Goal: Task Accomplishment & Management: Manage account settings

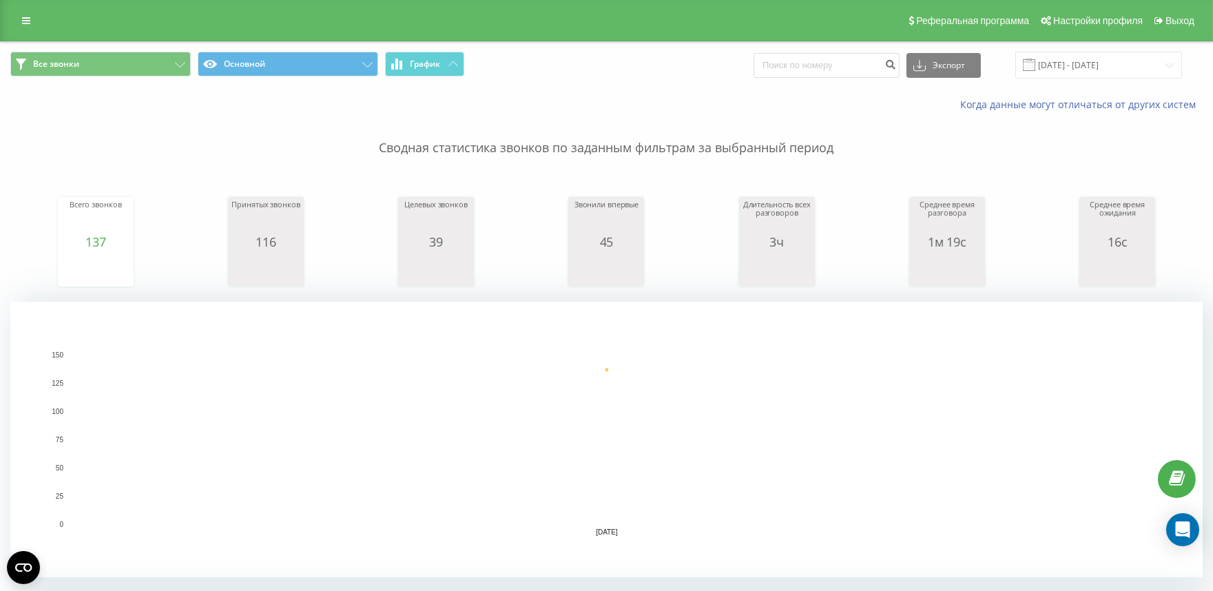
drag, startPoint x: 0, startPoint y: 143, endPoint x: 295, endPoint y: 134, distance: 295.0
click at [1144, 68] on input "21.08.2025 - 21.08.2025" at bounding box center [1098, 65] width 167 height 27
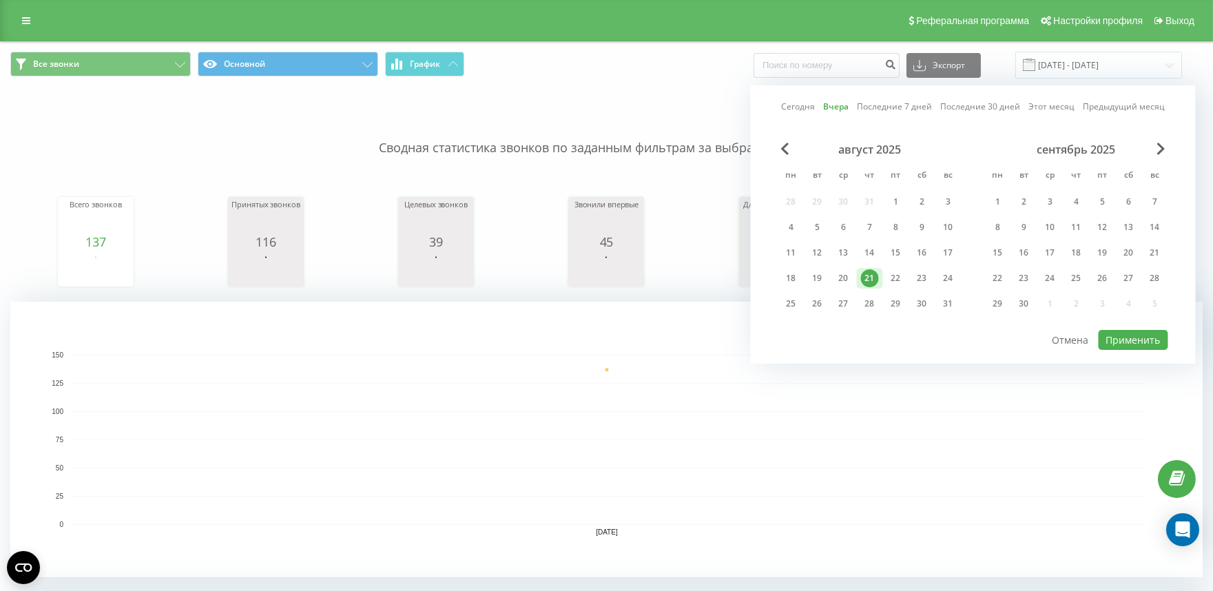
click at [802, 106] on link "Сегодня" at bounding box center [798, 106] width 34 height 13
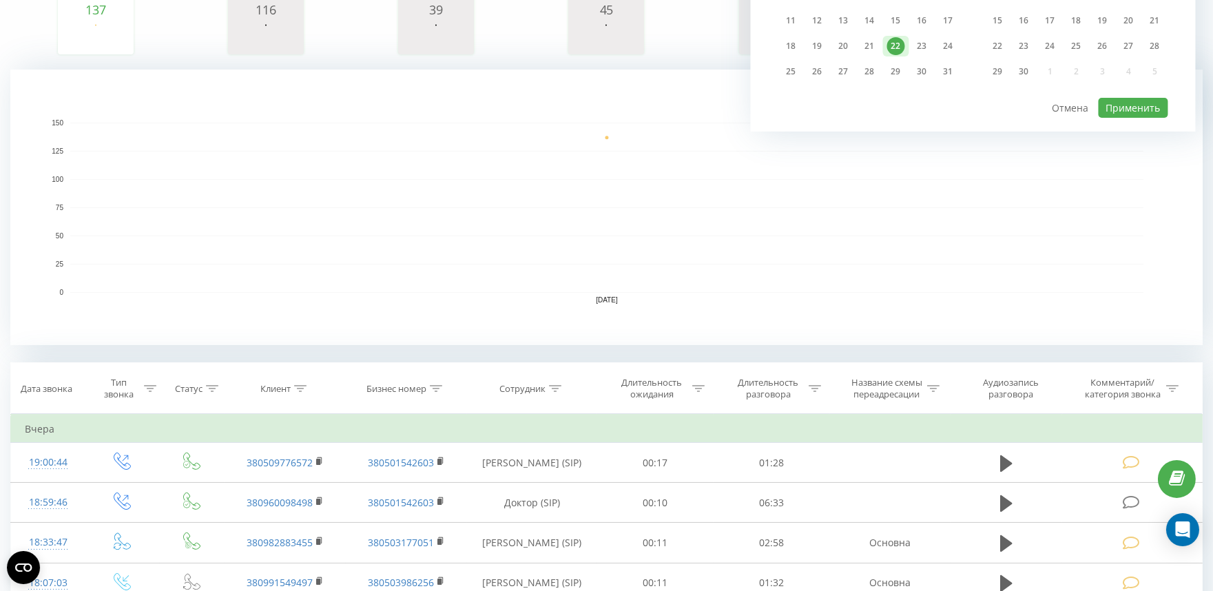
scroll to position [306, 0]
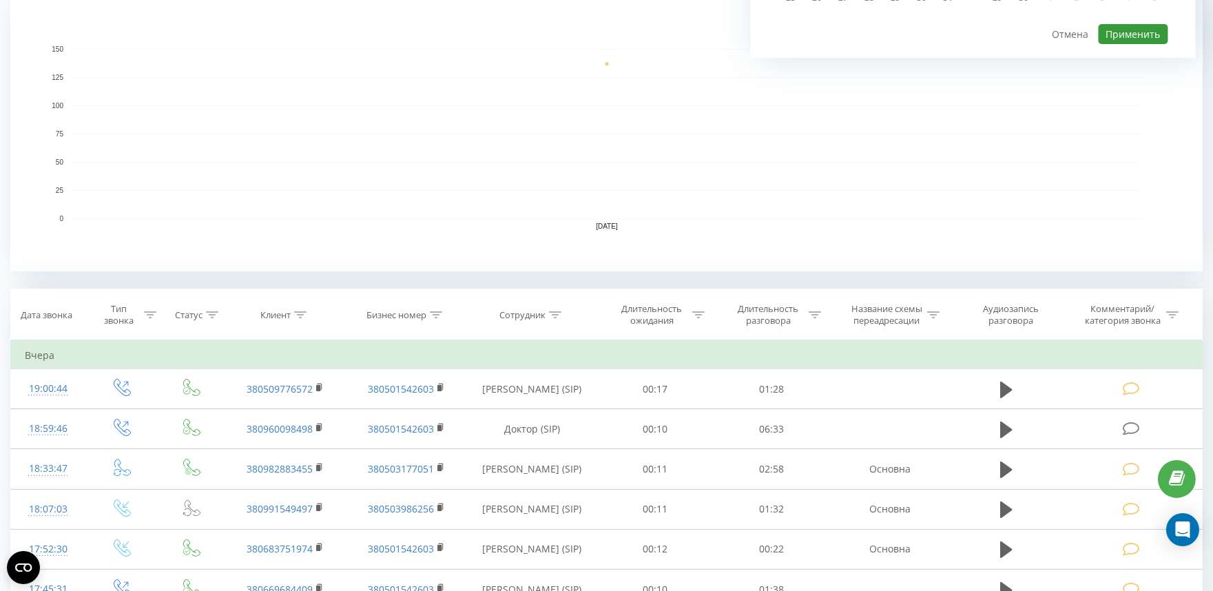
click at [1119, 28] on button "Применить" at bounding box center [1134, 34] width 70 height 20
type input "[DATE] - [DATE]"
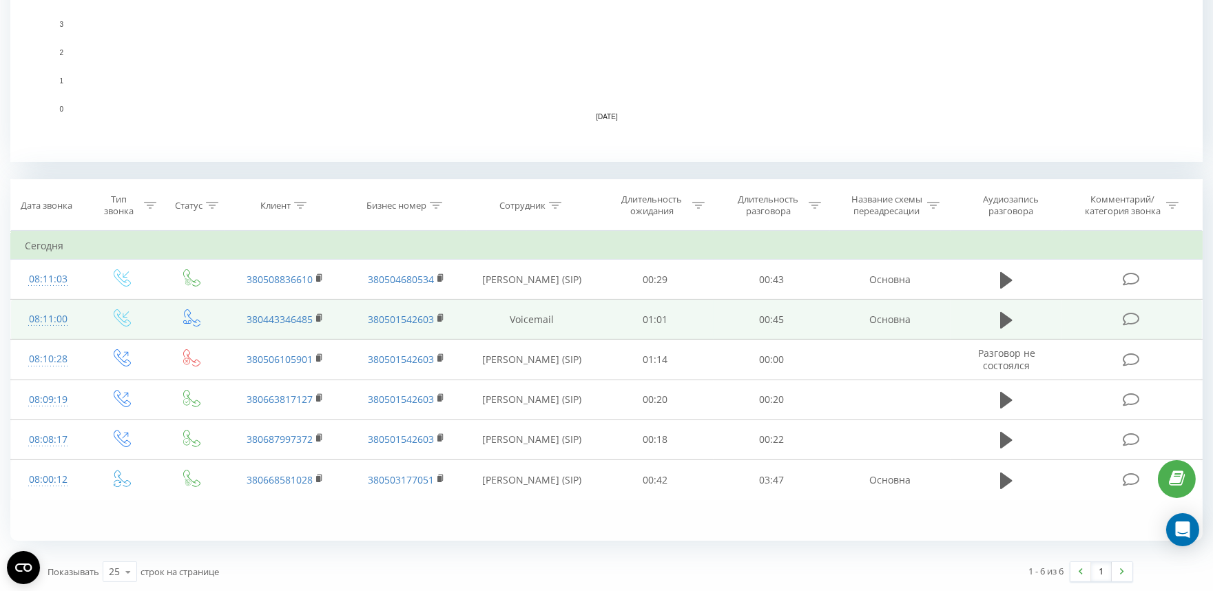
scroll to position [416, 0]
click at [1004, 322] on icon at bounding box center [1006, 319] width 12 height 17
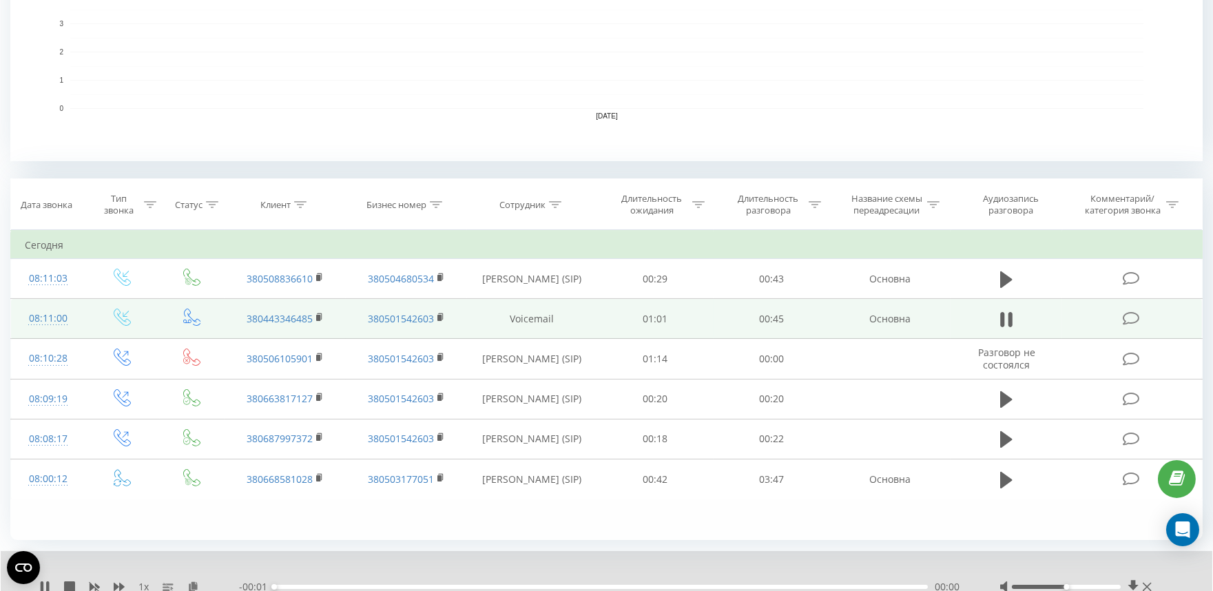
scroll to position [469, 0]
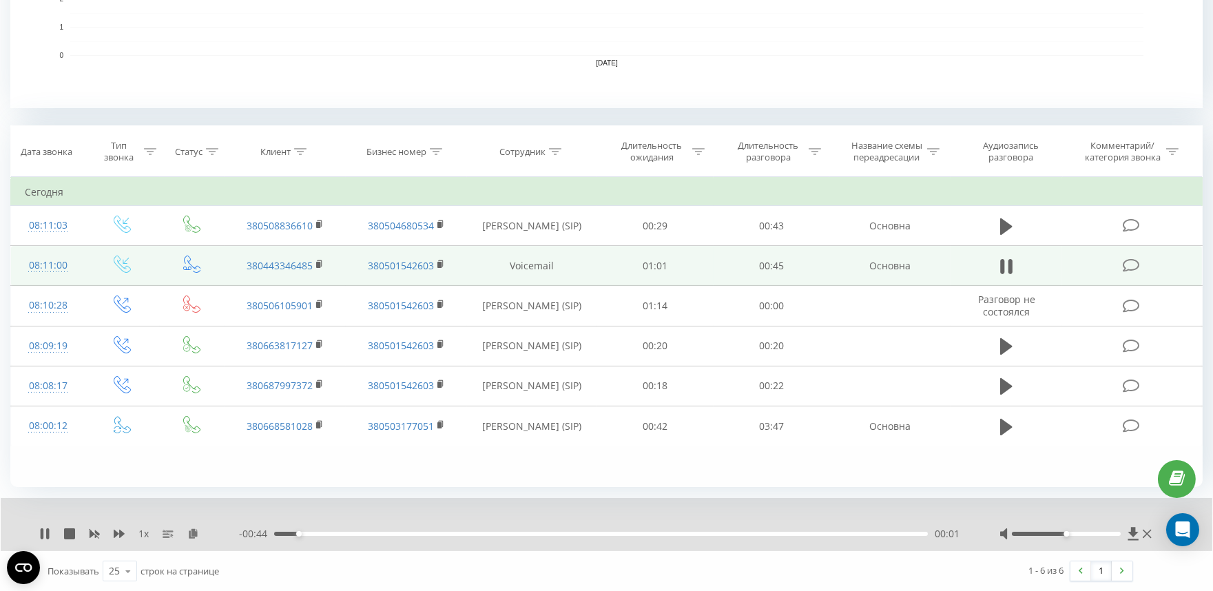
click at [1099, 535] on div at bounding box center [1067, 534] width 110 height 4
click at [1130, 266] on icon at bounding box center [1130, 265] width 17 height 14
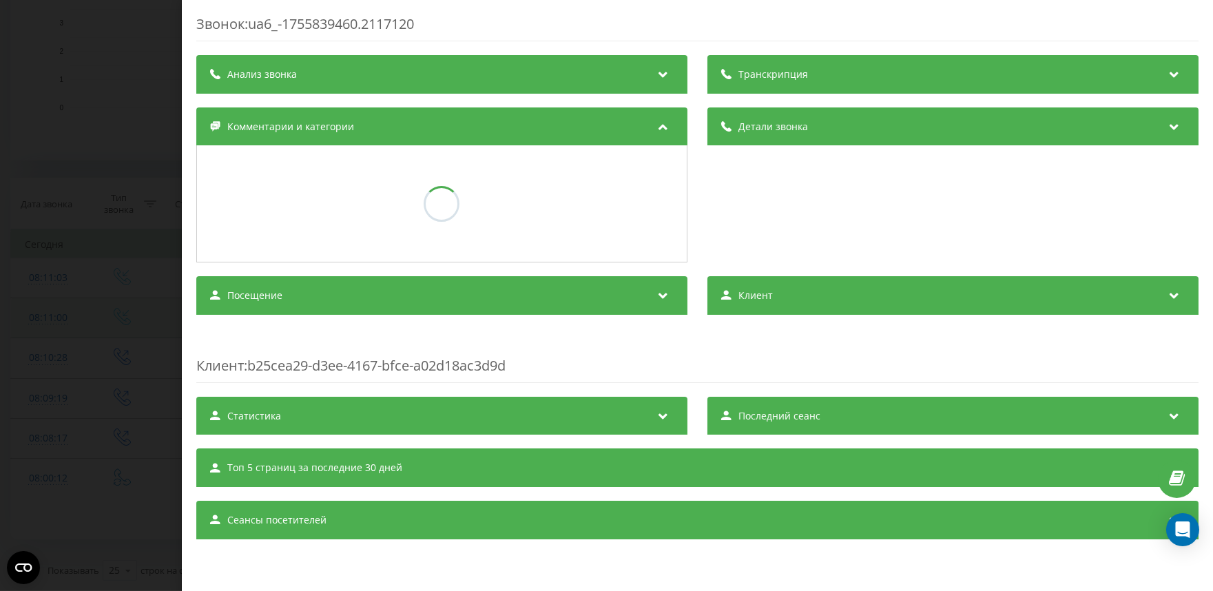
scroll to position [416, 0]
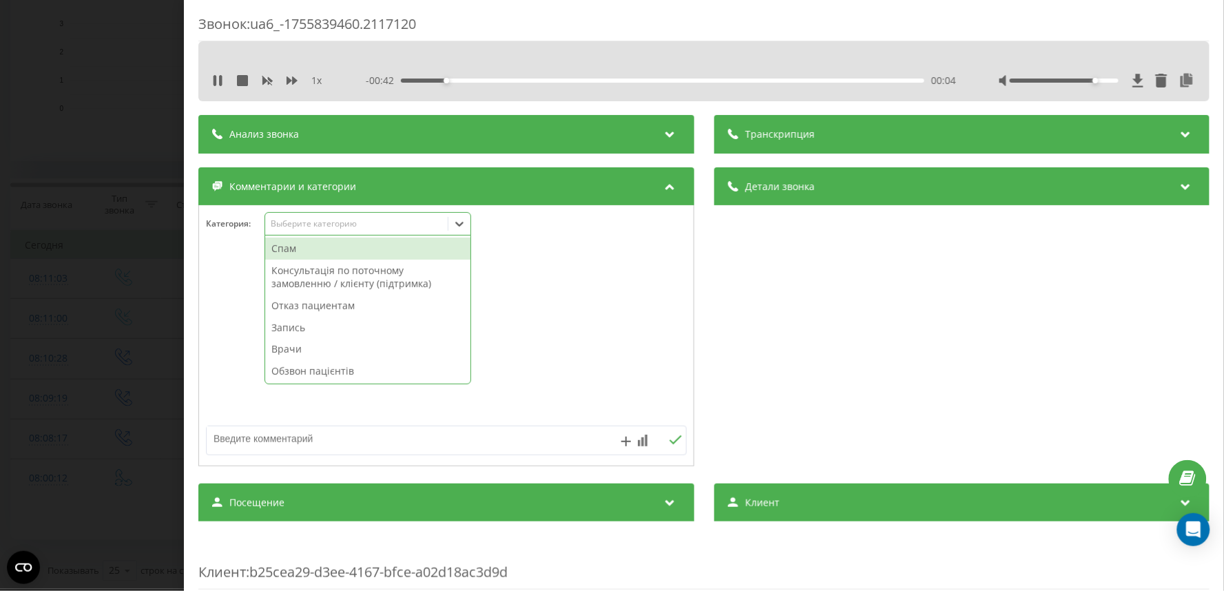
click at [299, 221] on div "Выберите категорию" at bounding box center [356, 223] width 172 height 11
click at [300, 251] on div "Спам" at bounding box center [367, 249] width 205 height 22
click at [90, 231] on div "Звонок : ua6_-1755839460.2117120 1 x - 00:36 00:10 00:10 Транскрипция Для анали…" at bounding box center [612, 295] width 1224 height 591
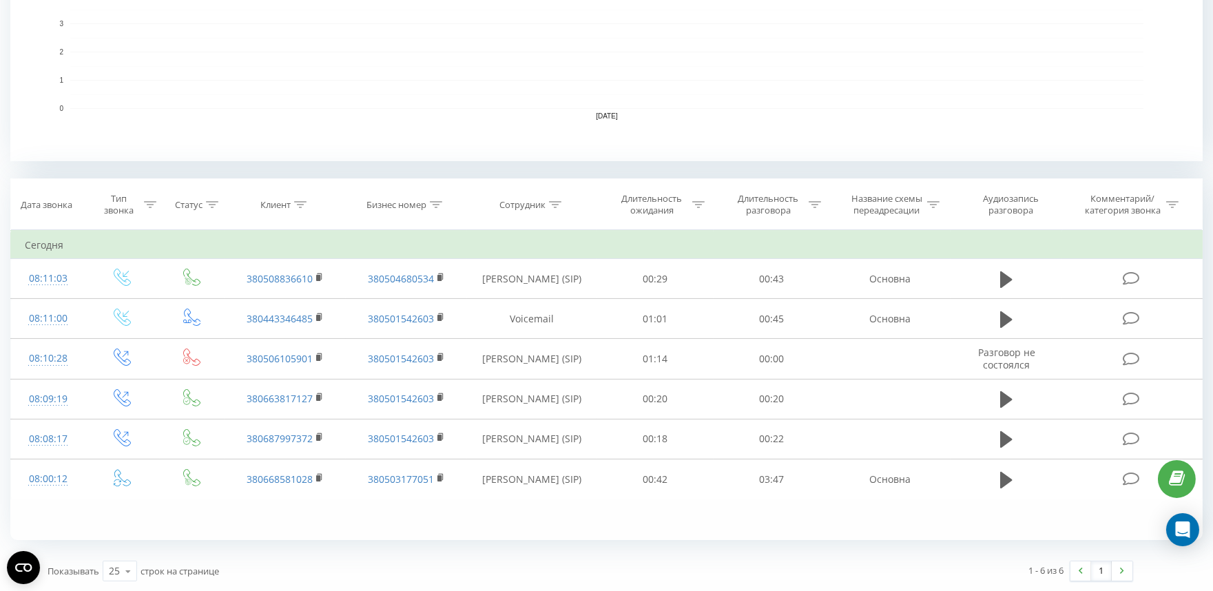
click at [21, 153] on rect "A chart." at bounding box center [606, 24] width 1192 height 276
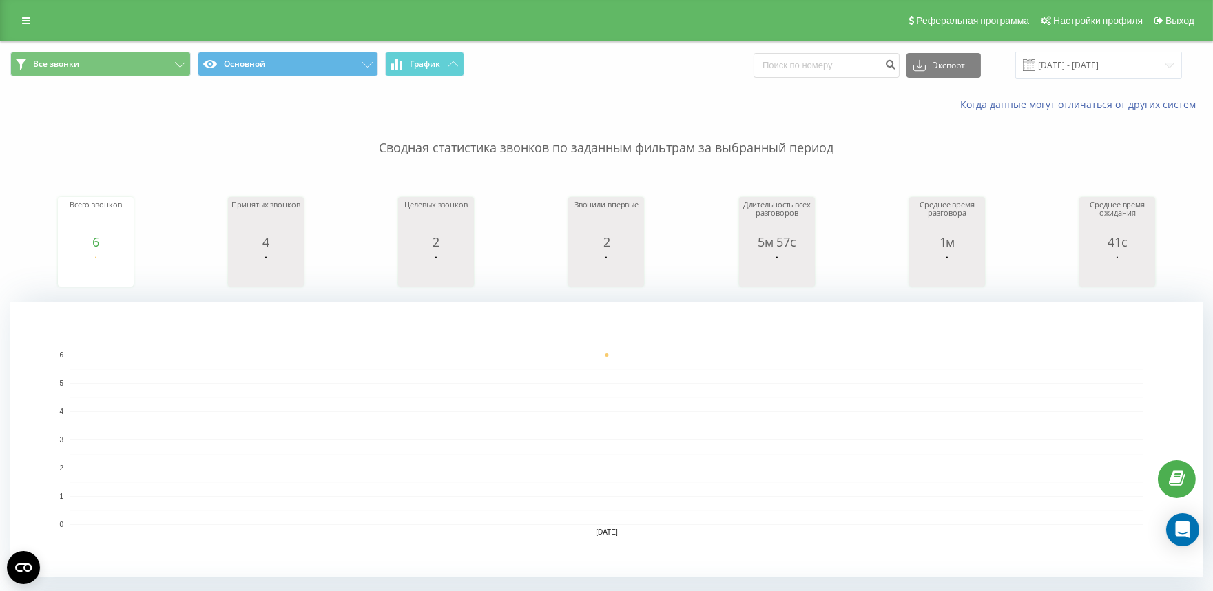
click at [83, 147] on p "Сводная статистика звонков по заданным фильтрам за выбранный период" at bounding box center [606, 134] width 1192 height 45
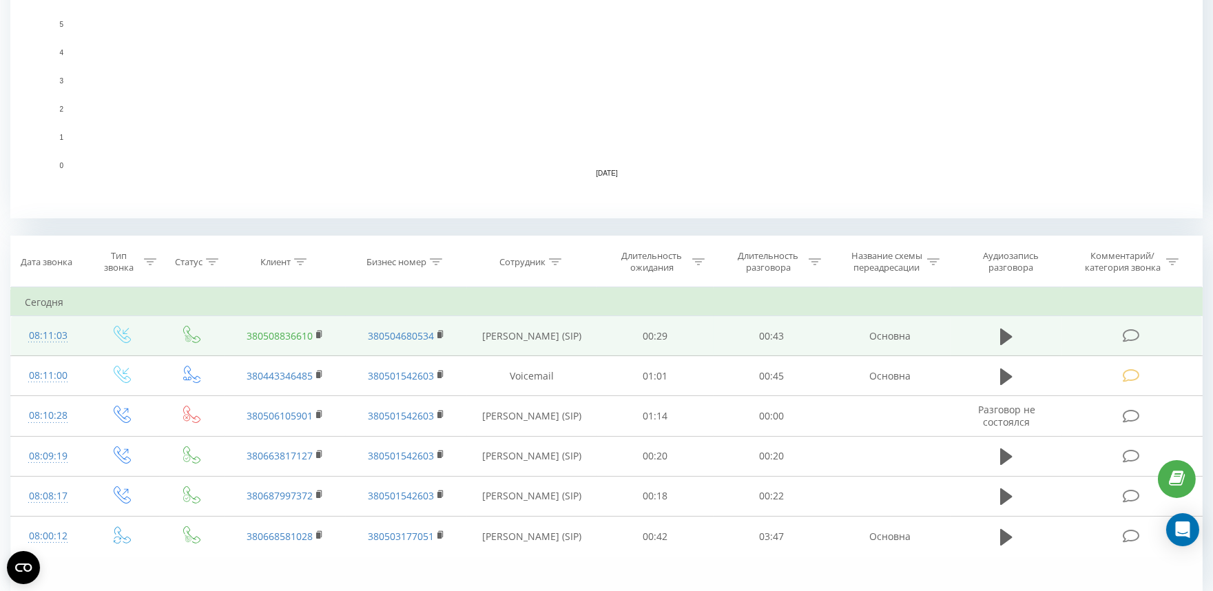
scroll to position [382, 0]
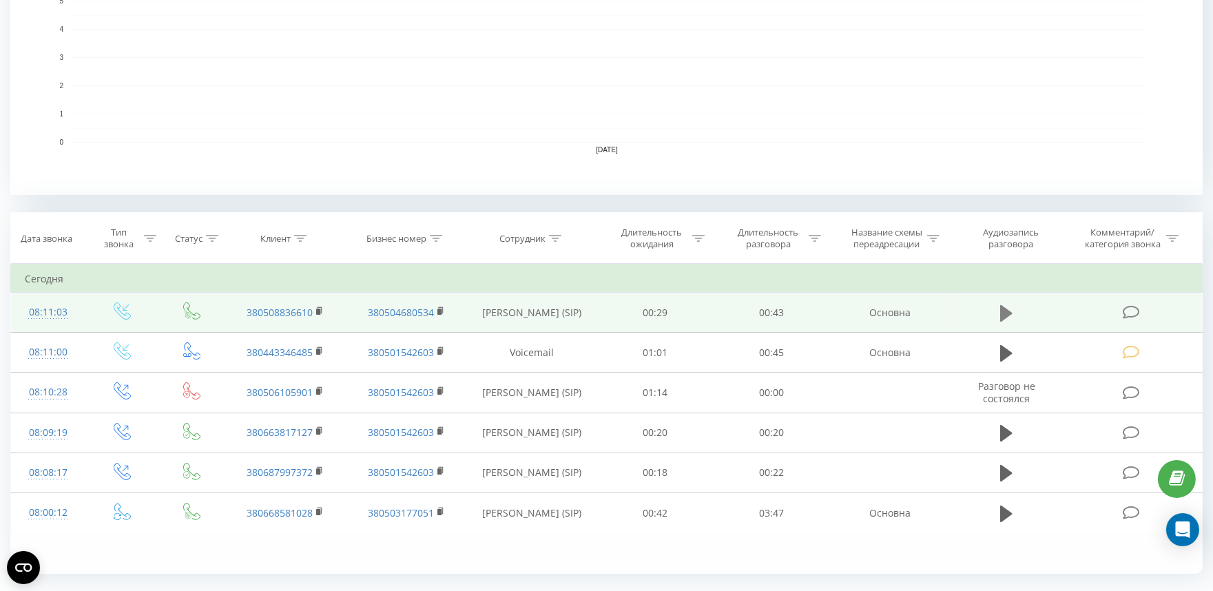
click at [1002, 311] on icon at bounding box center [1006, 312] width 12 height 17
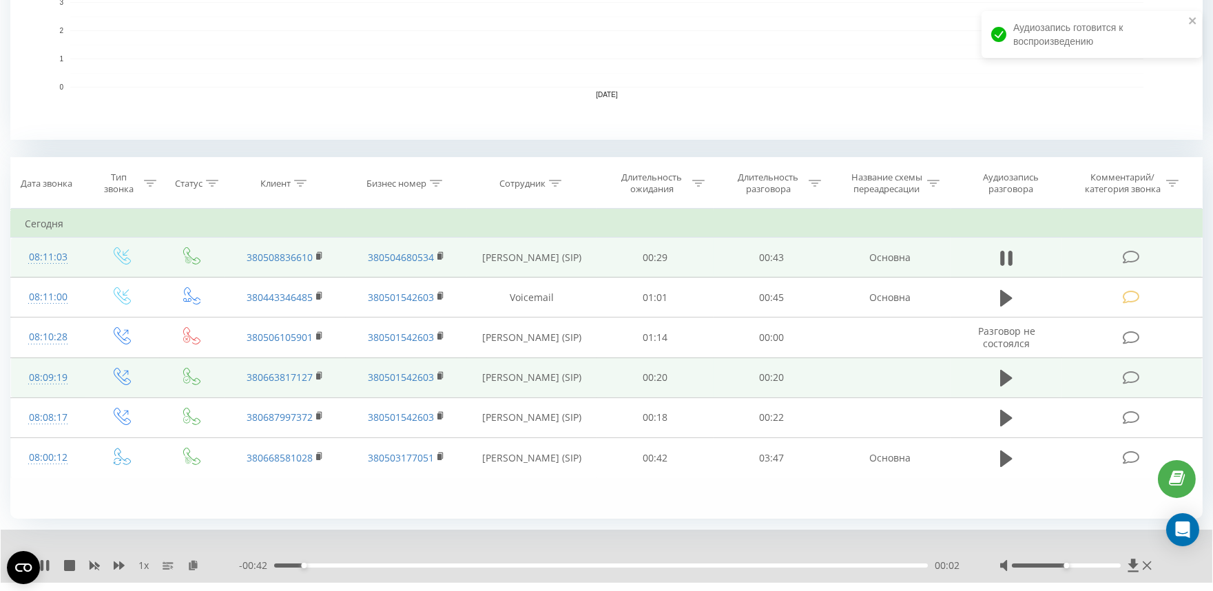
scroll to position [469, 0]
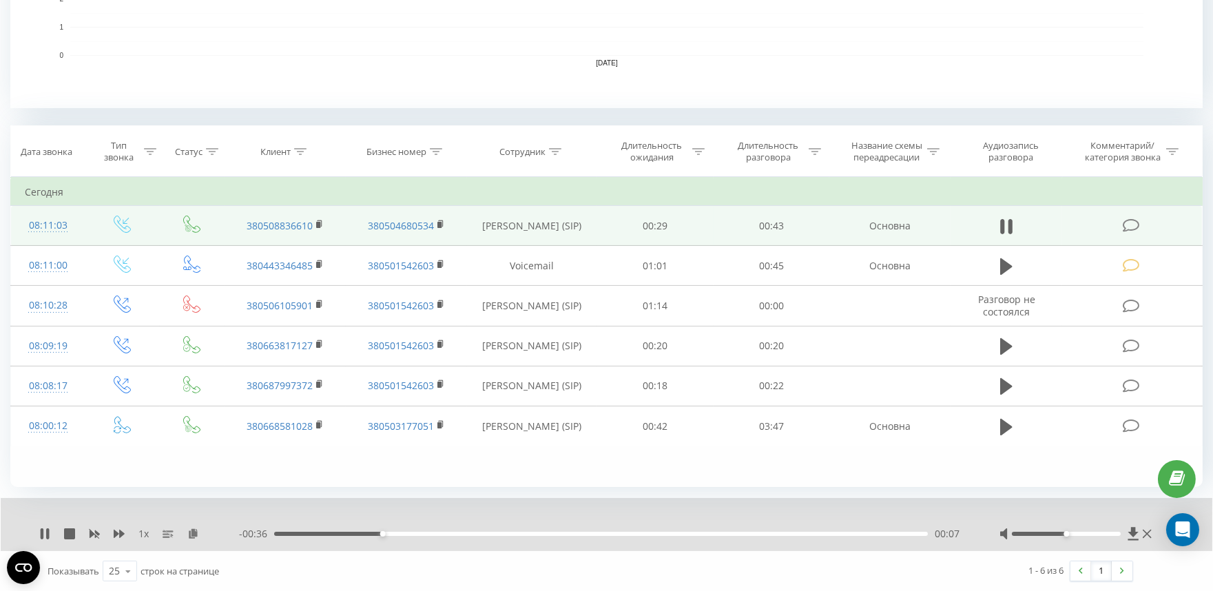
click at [1131, 225] on icon at bounding box center [1130, 225] width 17 height 14
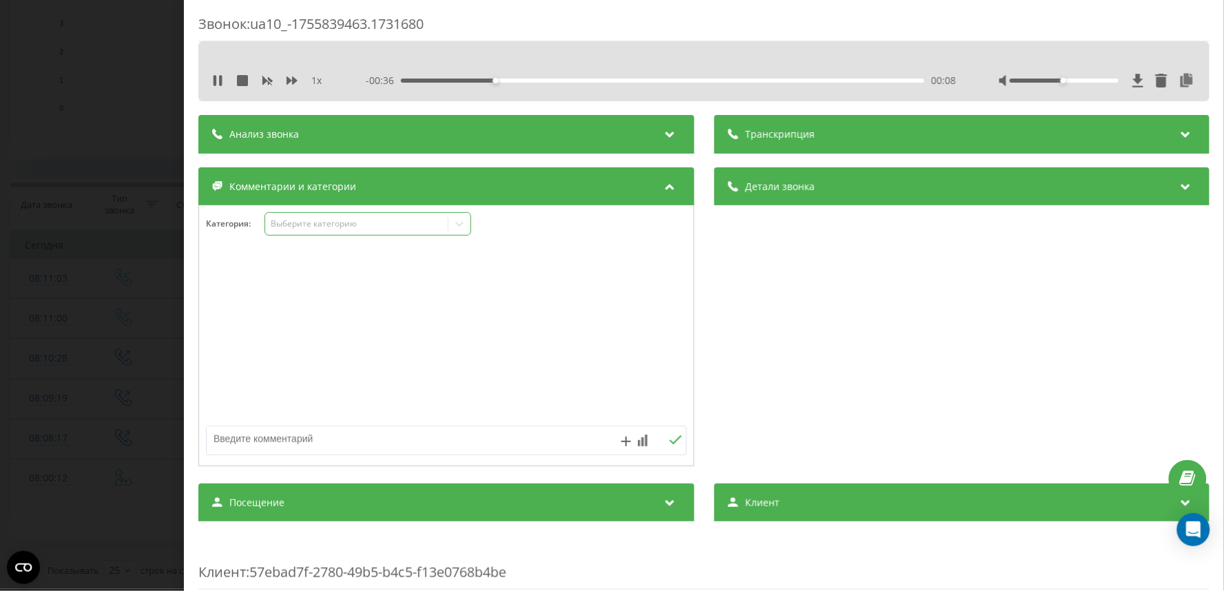
drag, startPoint x: 280, startPoint y: 224, endPoint x: 285, endPoint y: 231, distance: 8.0
click at [280, 224] on div "Выберите категорию" at bounding box center [356, 223] width 172 height 11
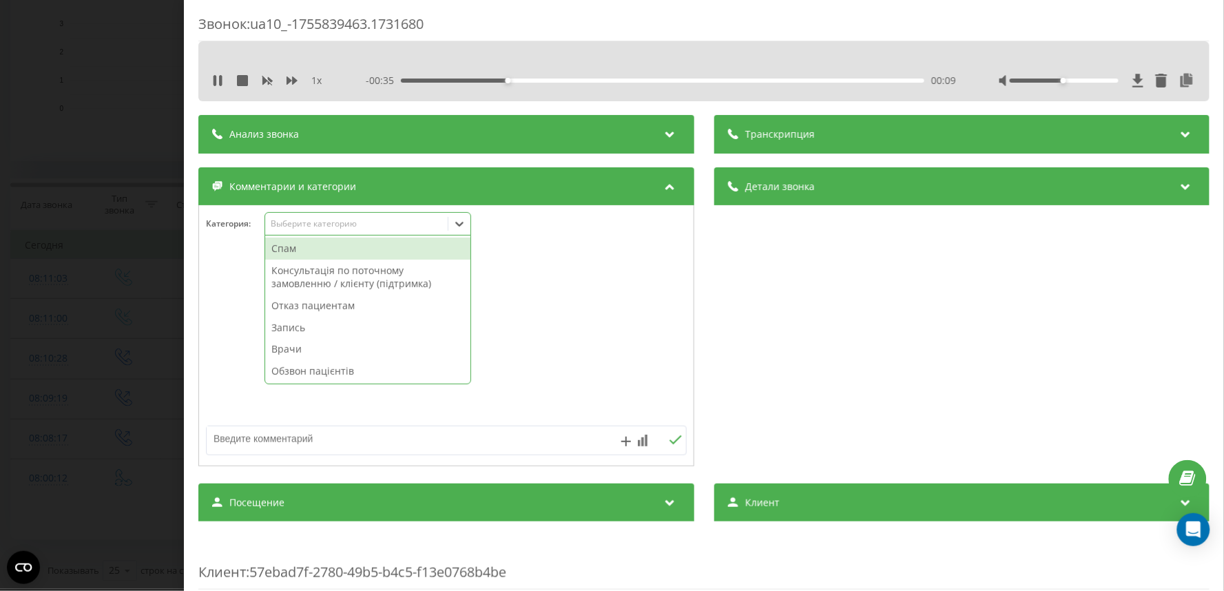
click at [299, 304] on div "Отказ пациентам" at bounding box center [367, 306] width 205 height 22
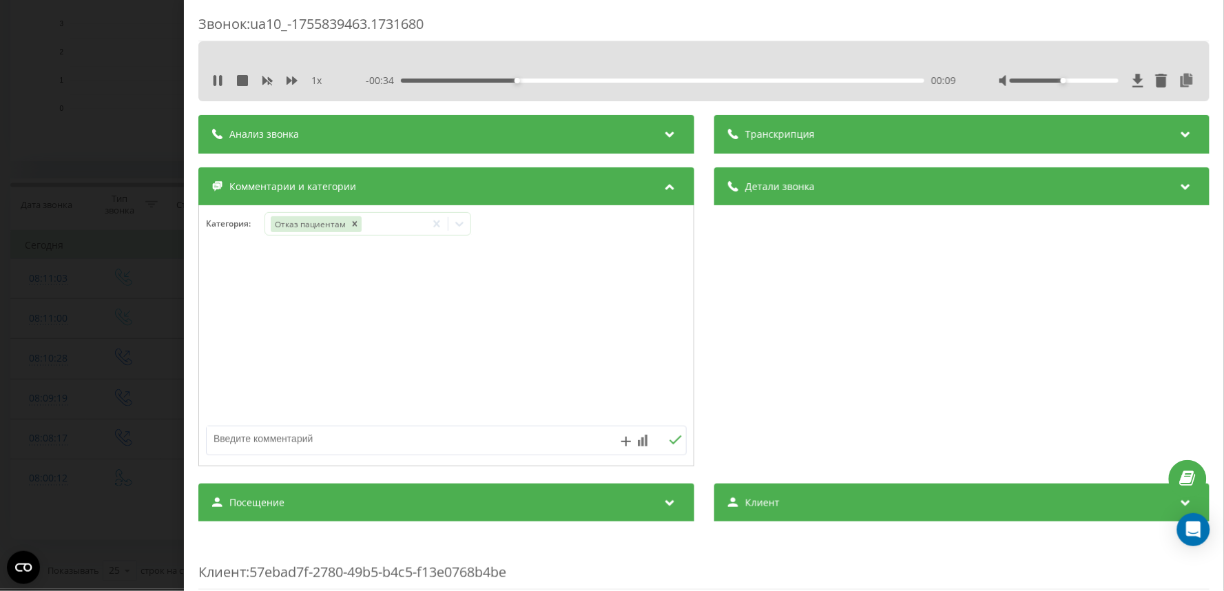
click at [292, 442] on textarea at bounding box center [398, 438] width 383 height 25
type textarea "Овчаренко - дитині 7 років, потрібен кардіолог"
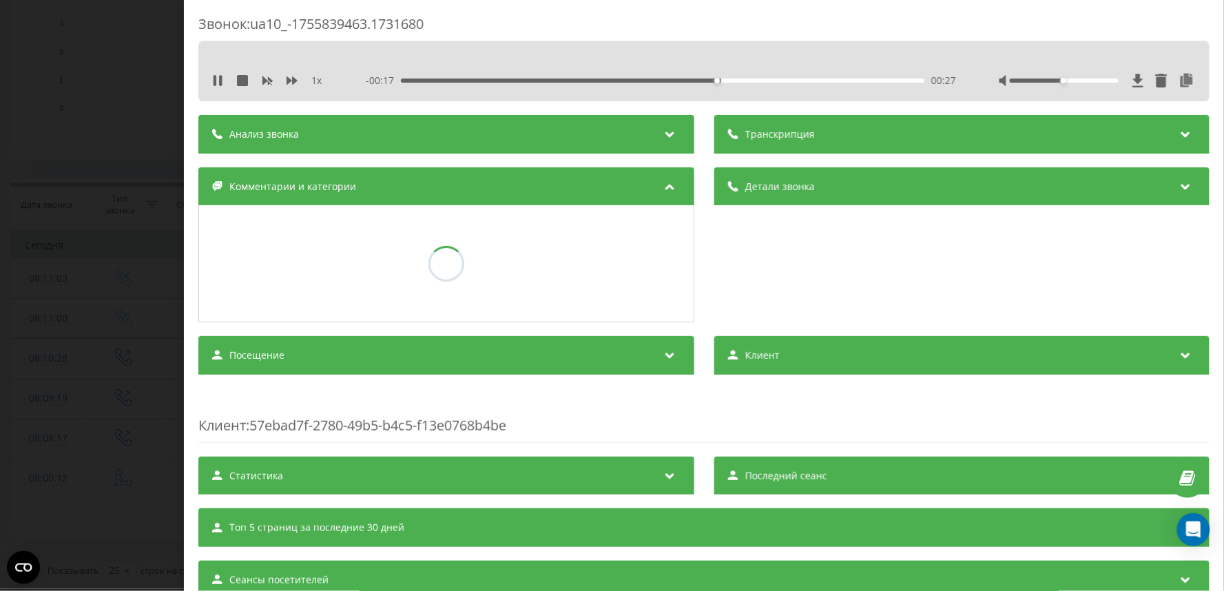
click at [67, 281] on div "Звонок : ua10_-1755839463.1731680 1 x - 00:17 00:27 00:27 Транскрипция Для анал…" at bounding box center [612, 295] width 1224 height 591
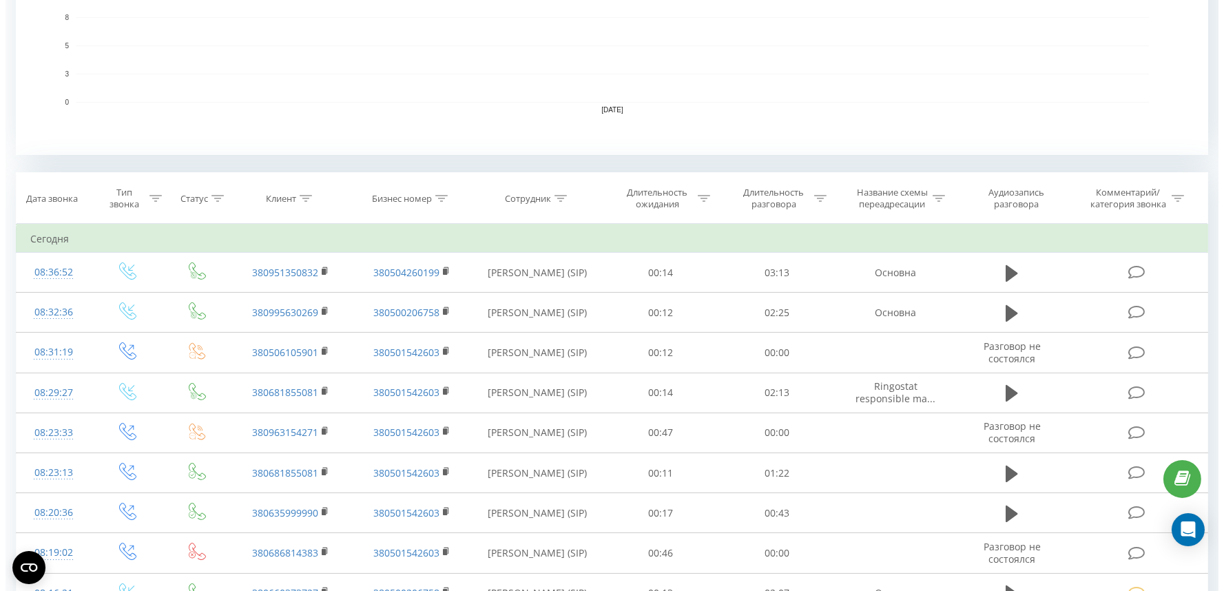
scroll to position [535, 0]
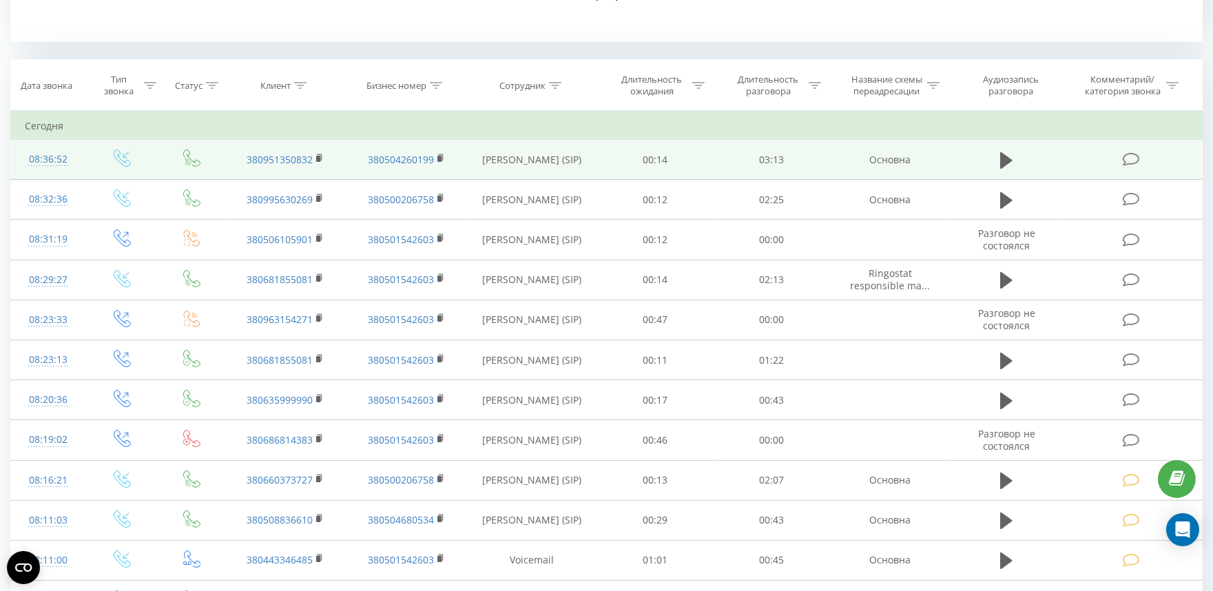
click at [1124, 155] on icon at bounding box center [1130, 159] width 17 height 14
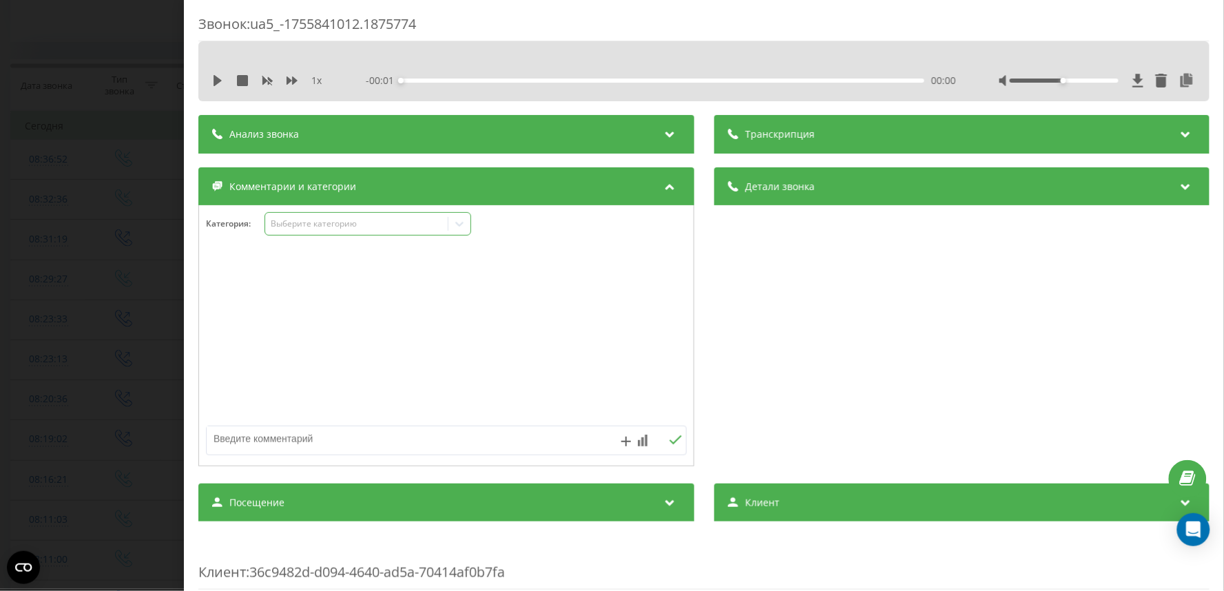
click at [296, 212] on div "Категория : Выберите категорию" at bounding box center [446, 335] width 496 height 261
click at [300, 225] on div "Выберите категорию" at bounding box center [356, 223] width 172 height 11
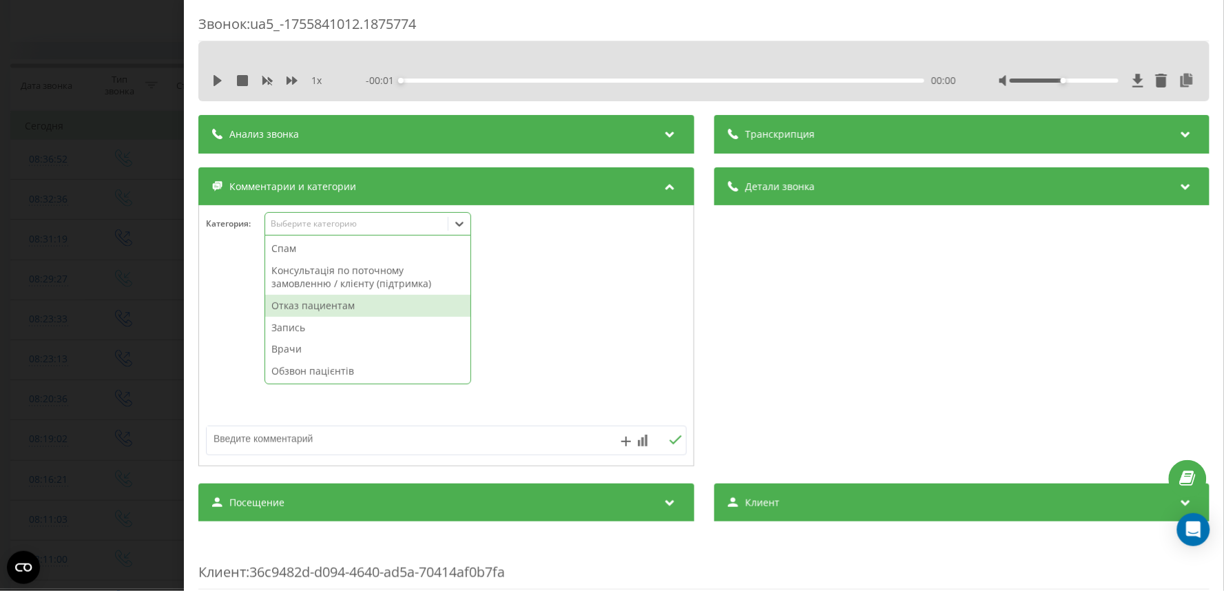
click at [327, 310] on div "Отказ пациентам" at bounding box center [367, 306] width 205 height 22
click at [312, 444] on textarea at bounding box center [398, 438] width 383 height 25
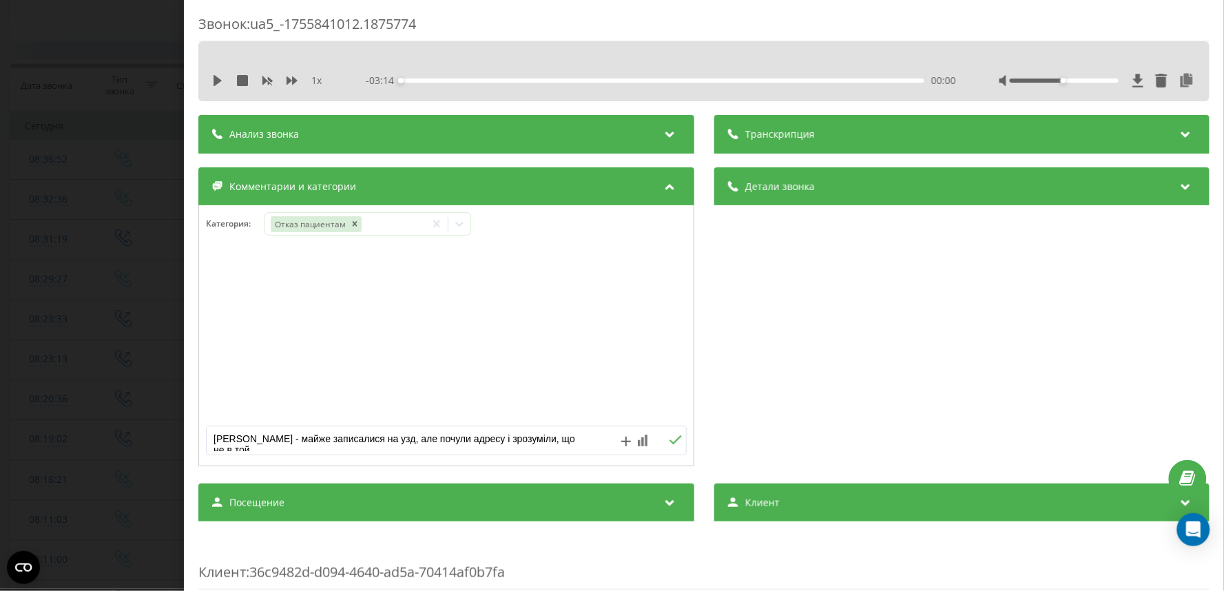
scroll to position [4, 0]
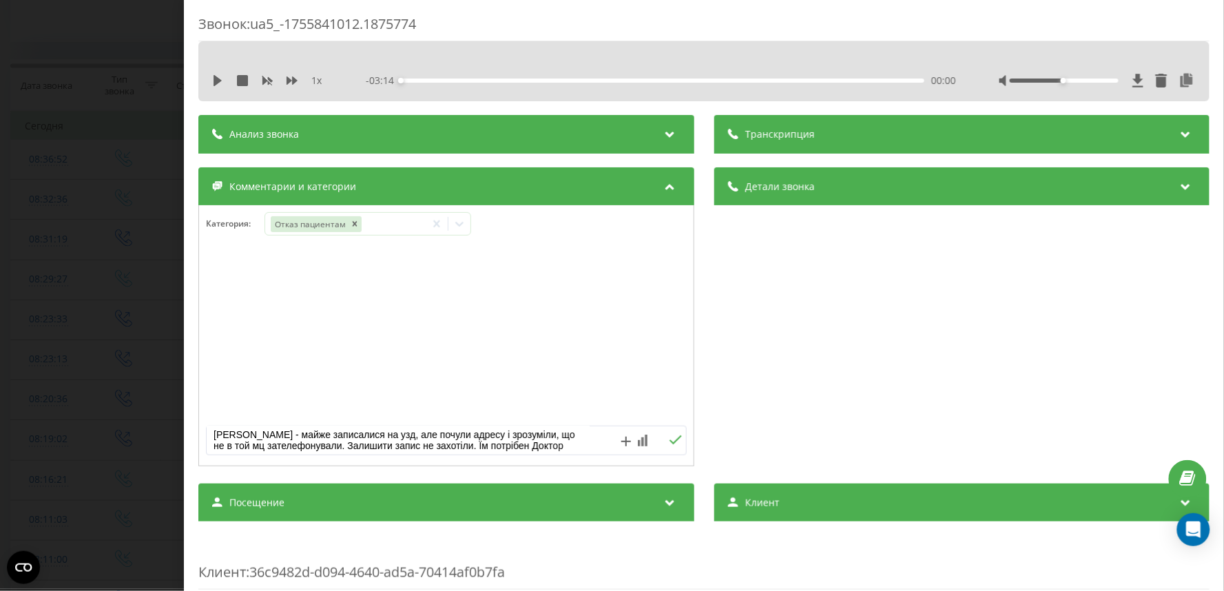
type textarea "Овчаренко - майже записалися на узд, але почули адресу і зрозуміли, що не в той…"
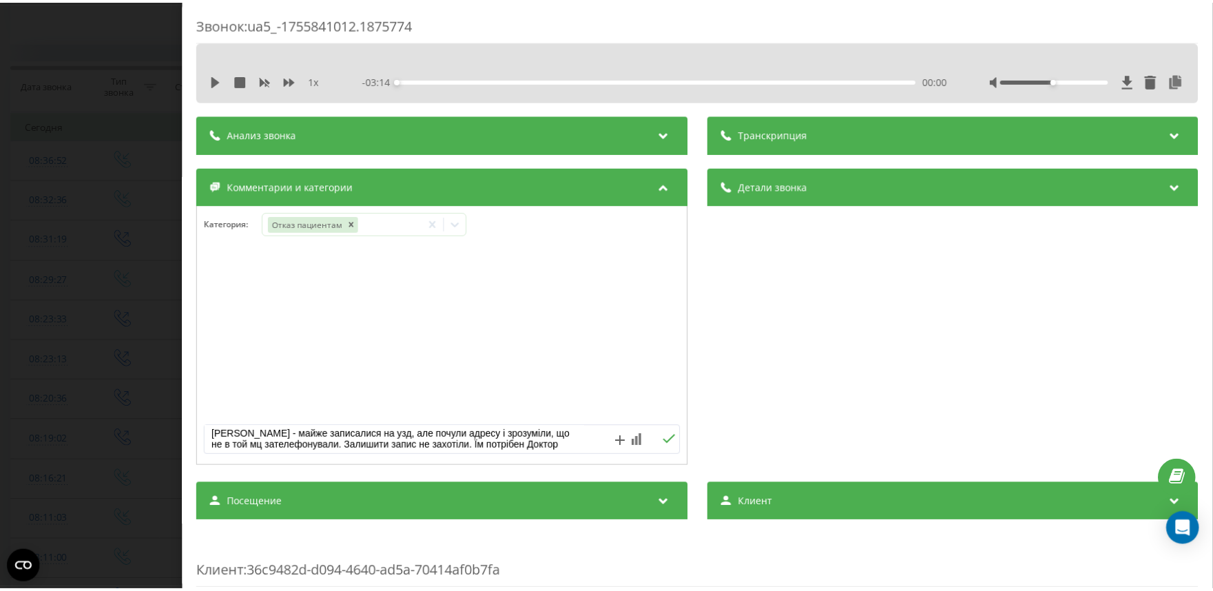
scroll to position [15, 0]
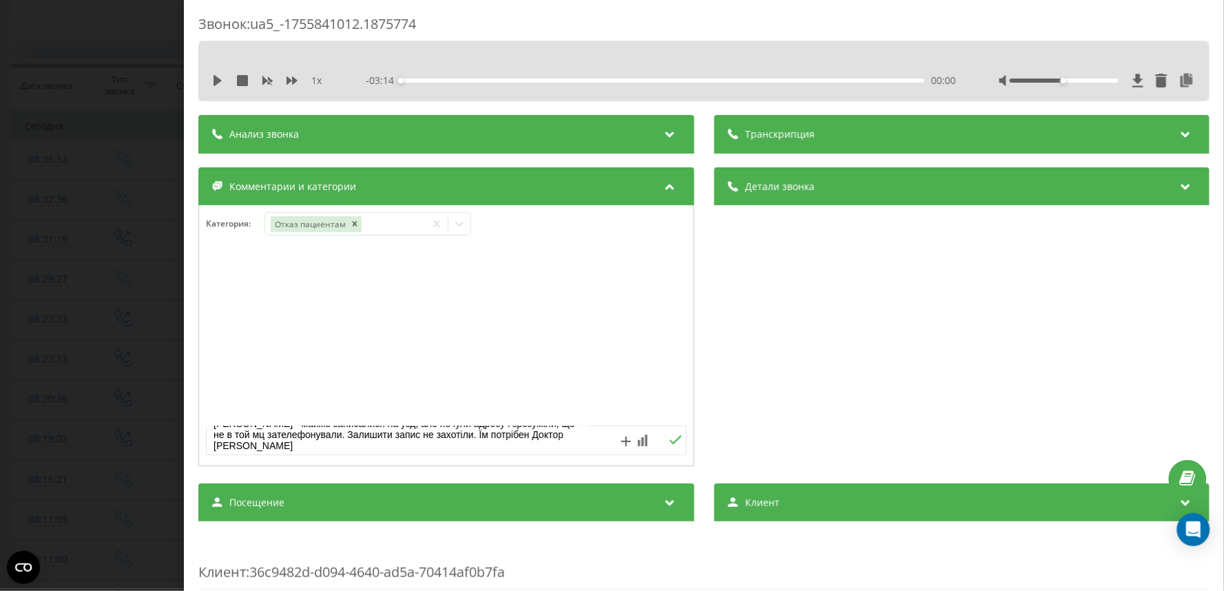
click at [668, 439] on icon at bounding box center [674, 440] width 13 height 10
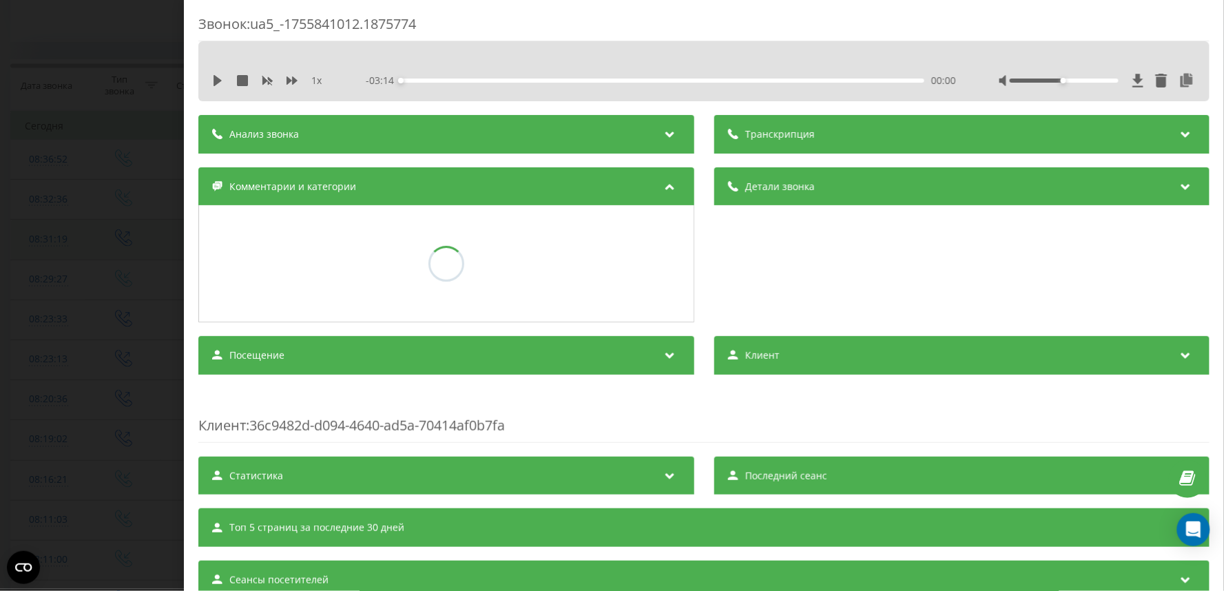
drag, startPoint x: 92, startPoint y: 231, endPoint x: 159, endPoint y: 230, distance: 67.5
click at [92, 231] on div "Звонок : ua5_-1755841012.1875774 1 x - 03:14 00:00 00:00 Транскрипция Для анали…" at bounding box center [612, 295] width 1224 height 591
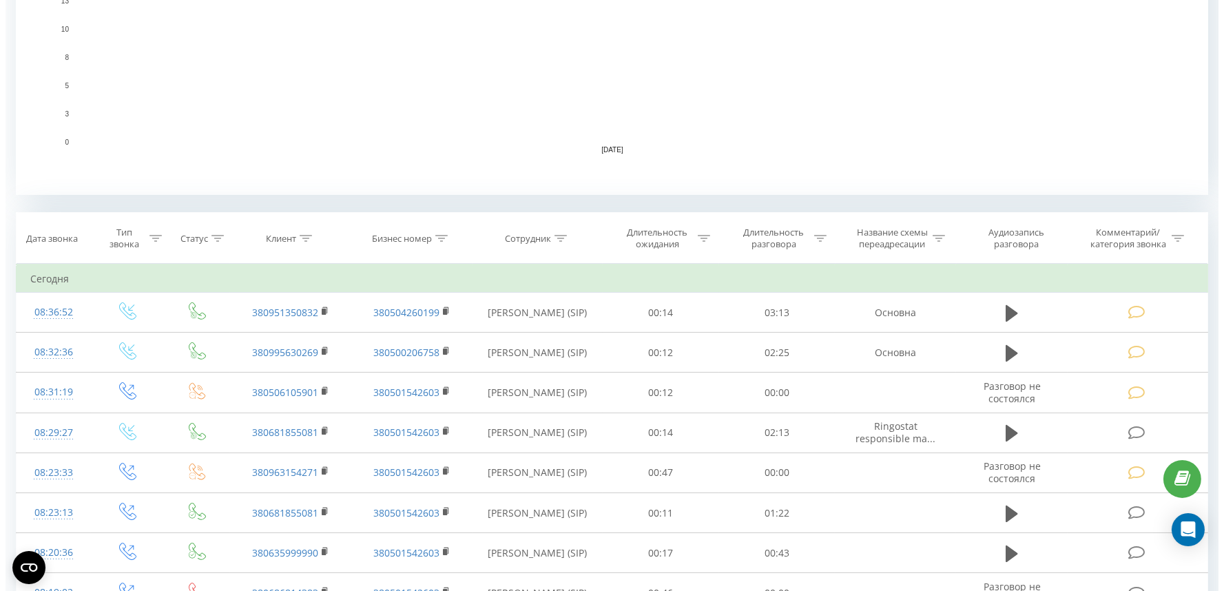
scroll to position [612, 0]
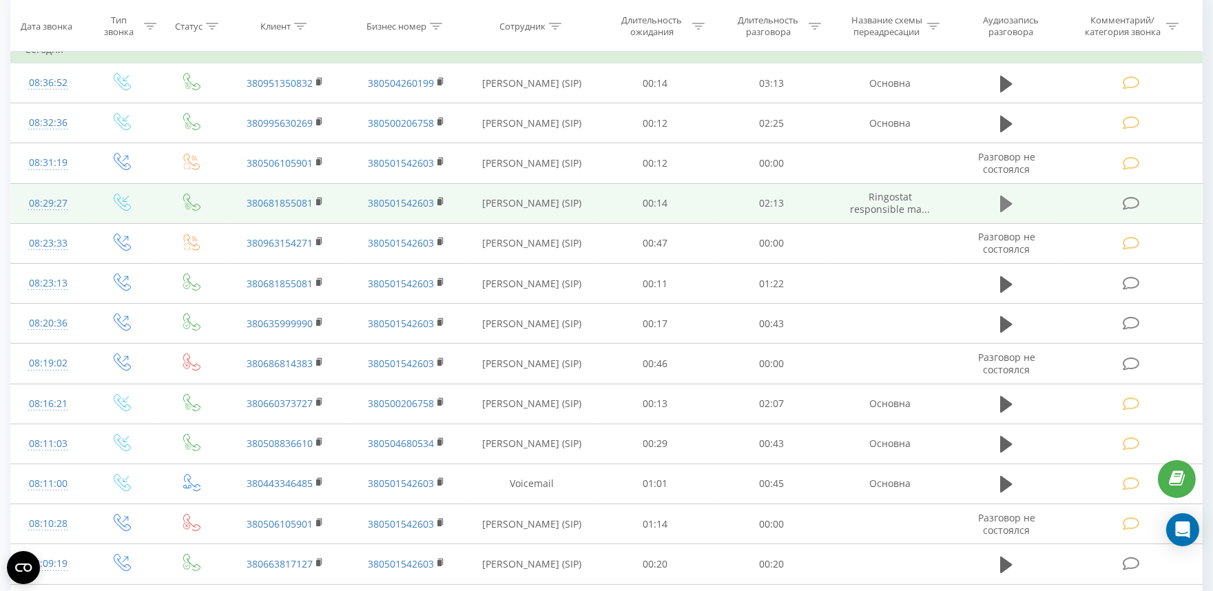
click at [1007, 203] on icon at bounding box center [1006, 204] width 12 height 17
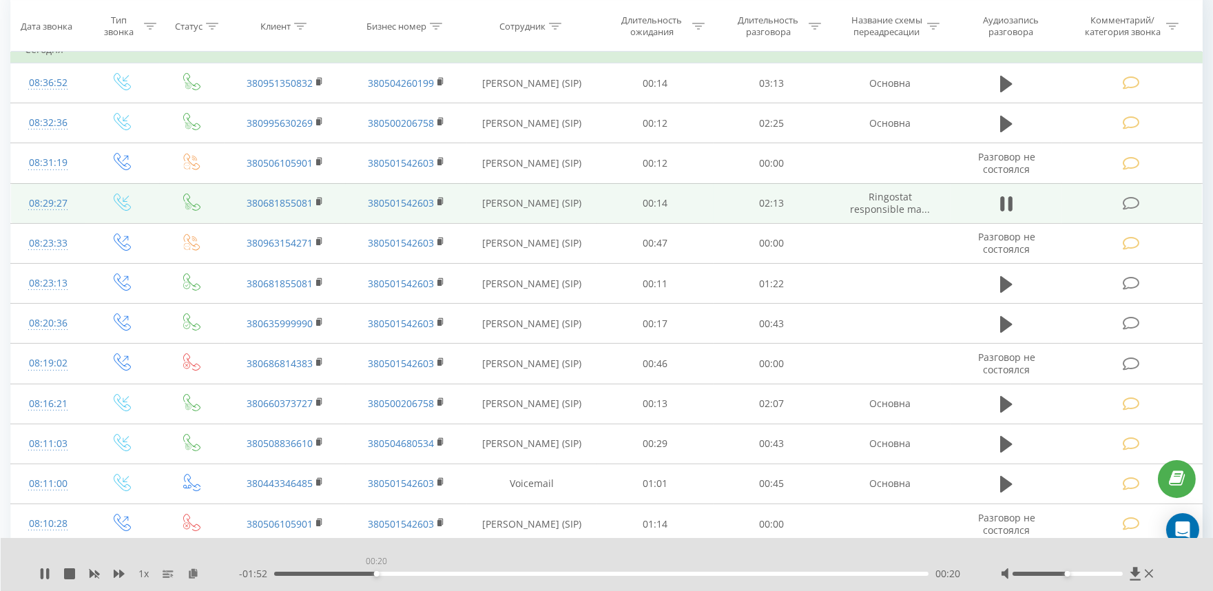
click at [376, 574] on div "00:20" at bounding box center [601, 574] width 654 height 4
click at [442, 574] on div "00:21" at bounding box center [601, 574] width 654 height 4
click at [1133, 203] on icon at bounding box center [1130, 203] width 17 height 14
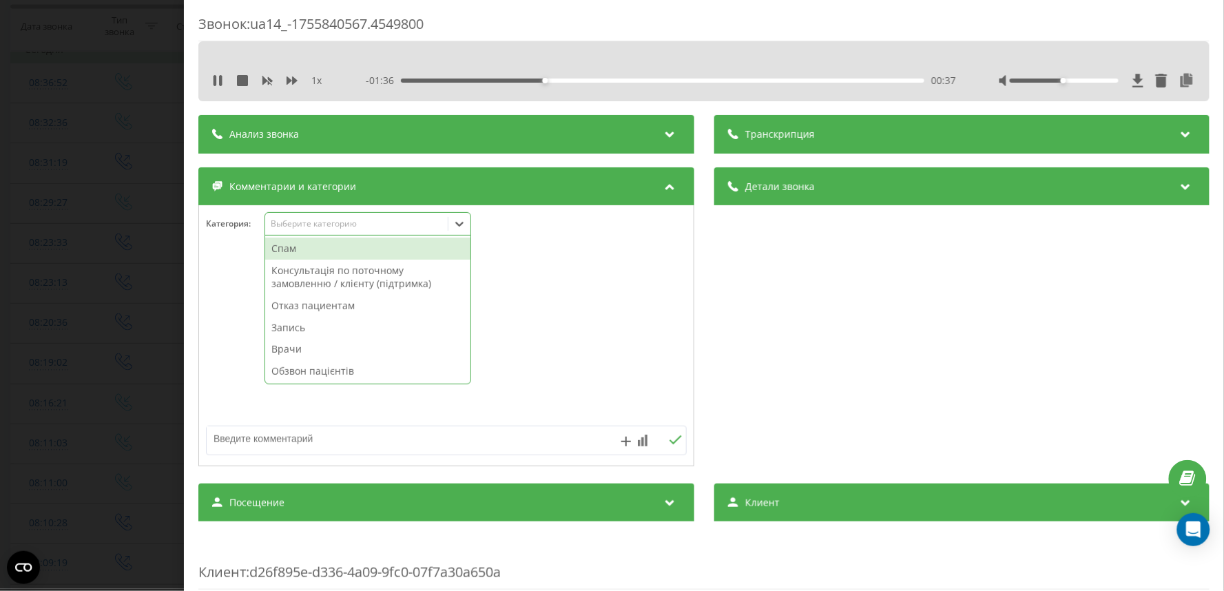
click at [313, 223] on div "Выберите категорию" at bounding box center [356, 223] width 172 height 11
click at [307, 285] on div "Консультація по поточному замовленню / клієнту (підтримка)" at bounding box center [367, 277] width 205 height 35
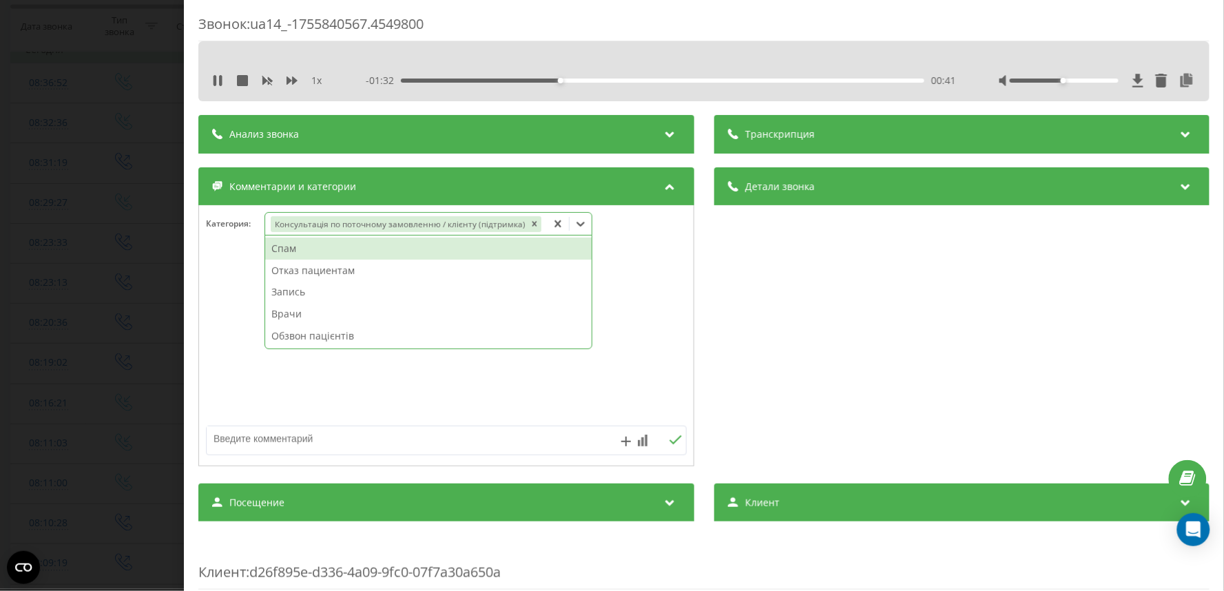
click at [66, 278] on div "Звонок : ua14_-1755840567.4549800 1 x - 01:32 00:41 00:41 Транскрипция Для анал…" at bounding box center [612, 295] width 1224 height 591
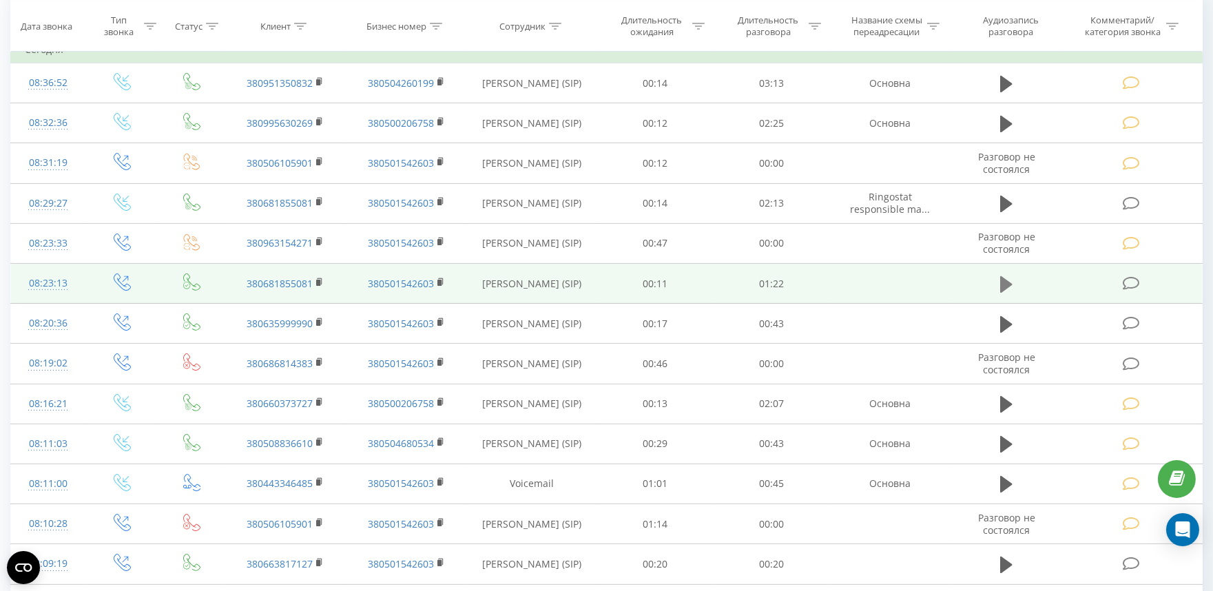
click at [1001, 290] on icon at bounding box center [1006, 284] width 12 height 17
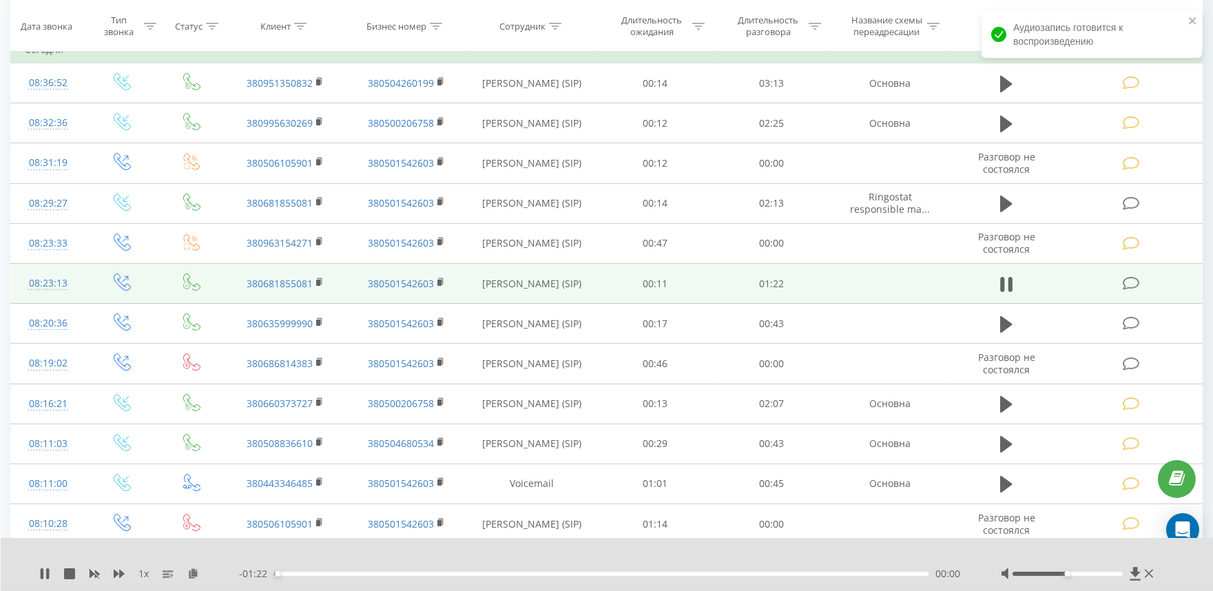
click at [393, 575] on div "00:00" at bounding box center [601, 574] width 654 height 4
click at [1126, 291] on td at bounding box center [1132, 284] width 140 height 40
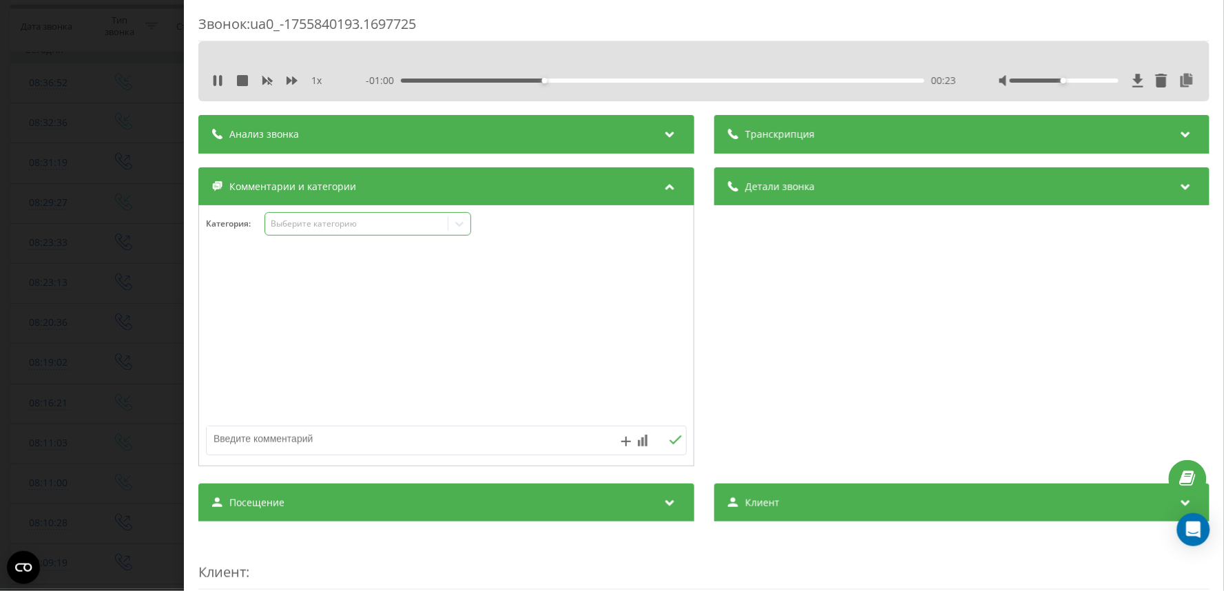
click at [333, 225] on div "Выберите категорию" at bounding box center [356, 223] width 172 height 11
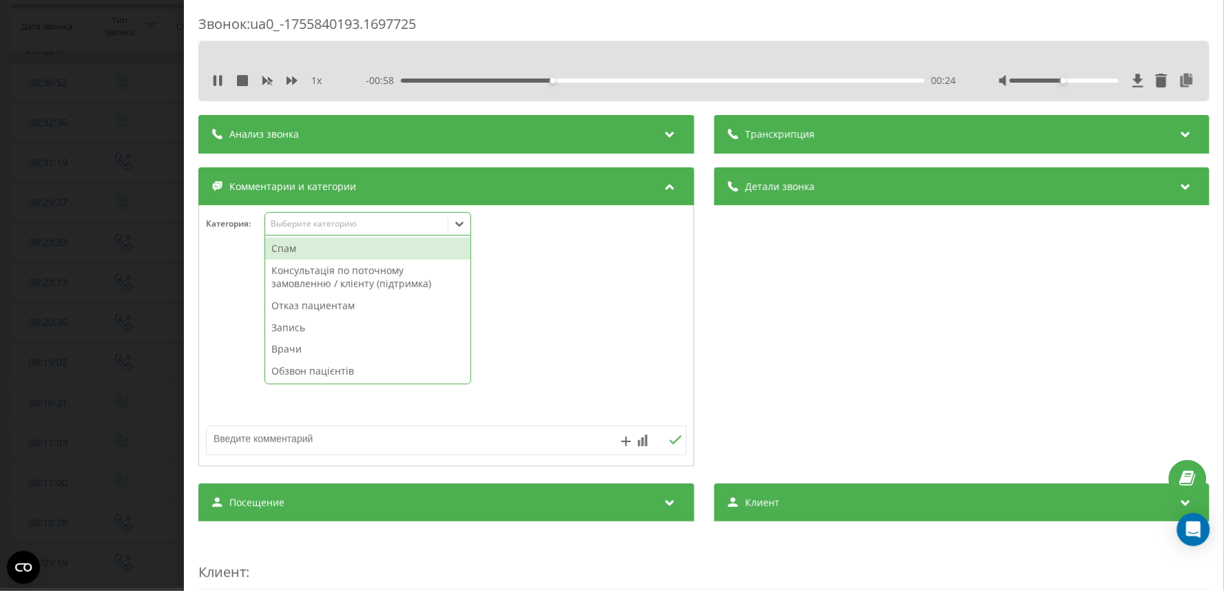
click at [292, 327] on div "Запись" at bounding box center [367, 328] width 205 height 22
click at [161, 264] on div "Звонок : ua0_-1755840193.1697725 1 x - 00:58 00:24 00:24 Транскрипция Для анали…" at bounding box center [612, 295] width 1224 height 591
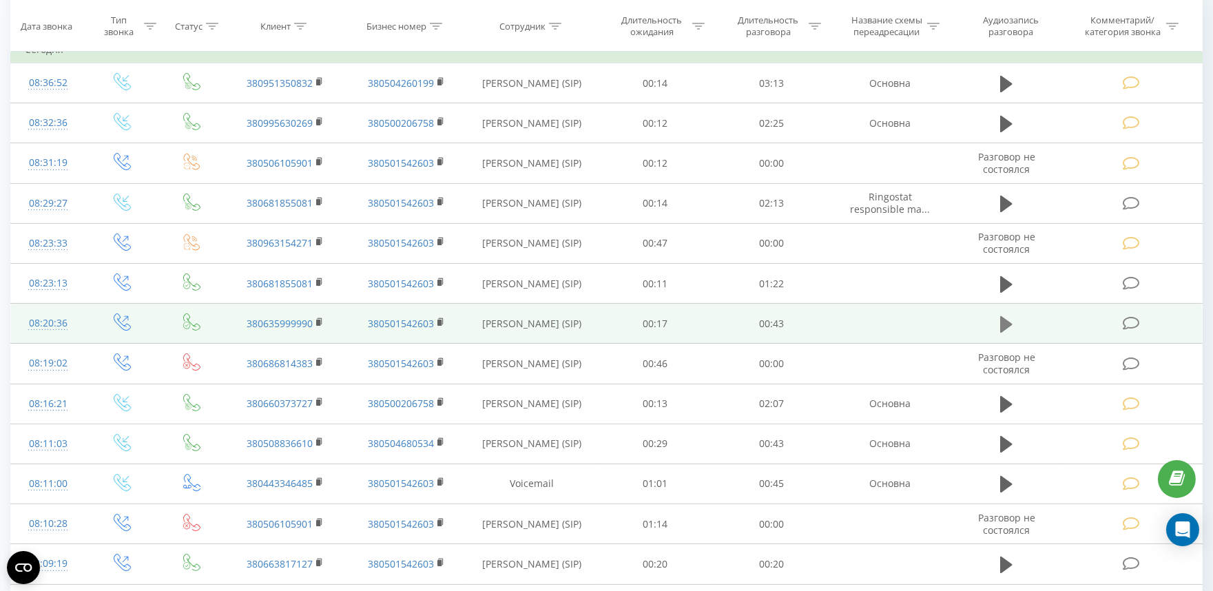
click at [1003, 325] on icon at bounding box center [1006, 324] width 12 height 17
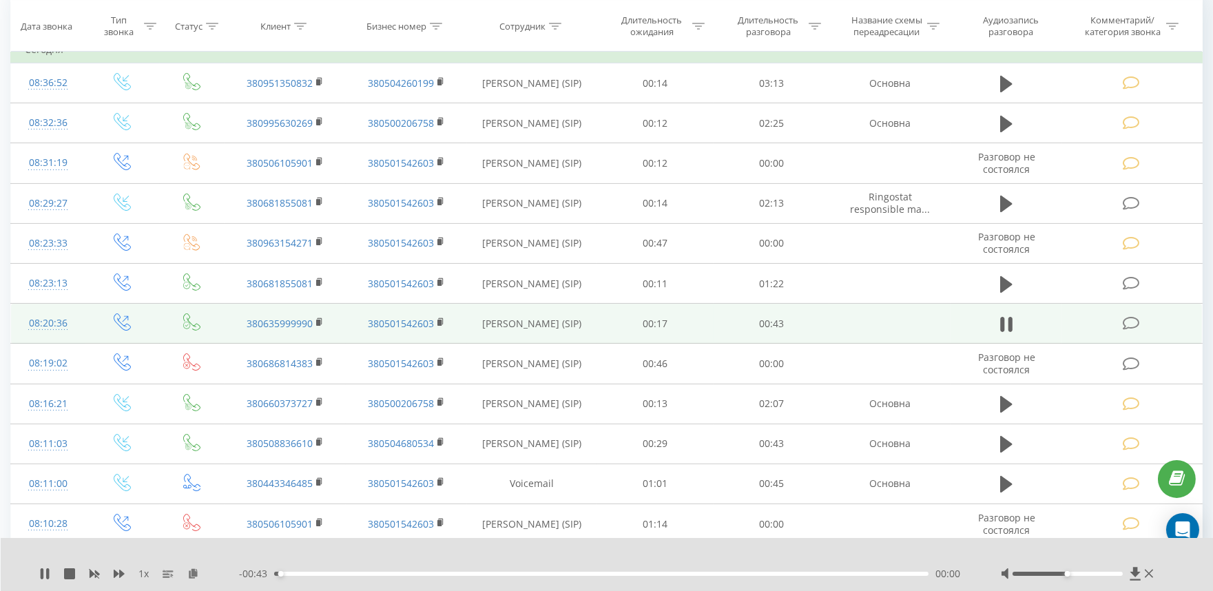
click at [417, 574] on div "00:00" at bounding box center [601, 574] width 654 height 4
click at [521, 576] on div "- 00:33 00:10 00:10" at bounding box center [602, 574] width 727 height 14
click at [535, 572] on div "00:17" at bounding box center [601, 574] width 654 height 4
click at [658, 577] on div "- 00:25 00:18 00:18" at bounding box center [602, 574] width 727 height 14
click at [659, 572] on div "00:25" at bounding box center [601, 574] width 654 height 4
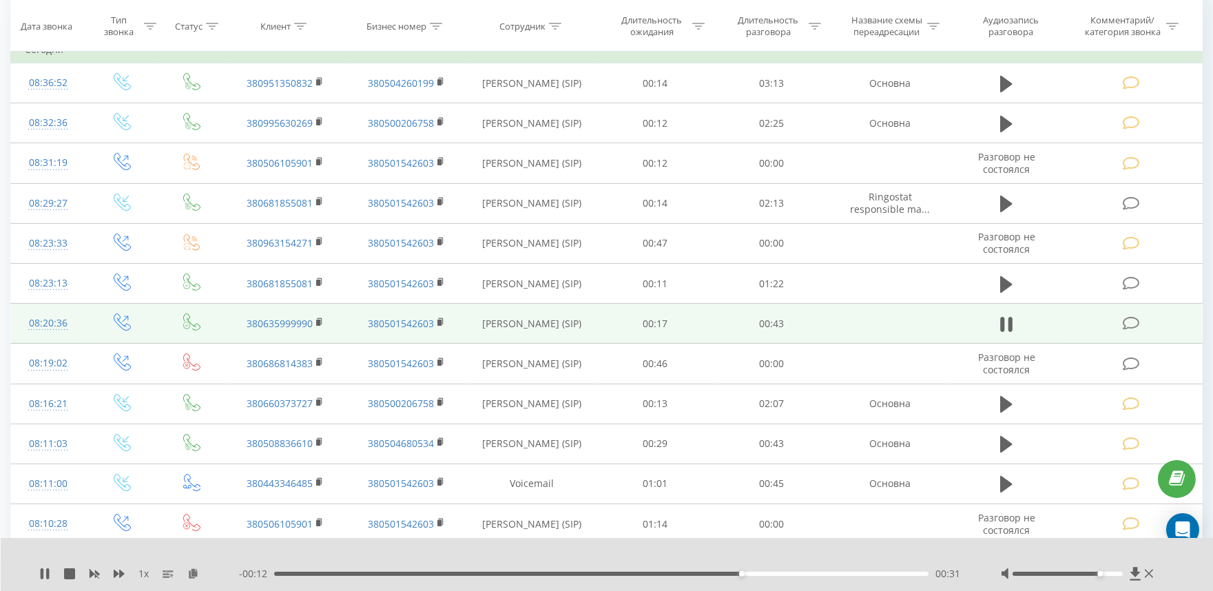
drag, startPoint x: 1066, startPoint y: 574, endPoint x: 1103, endPoint y: 575, distance: 36.5
click at [1103, 575] on div "Accessibility label" at bounding box center [1101, 574] width 6 height 6
click at [1128, 331] on td at bounding box center [1132, 324] width 140 height 40
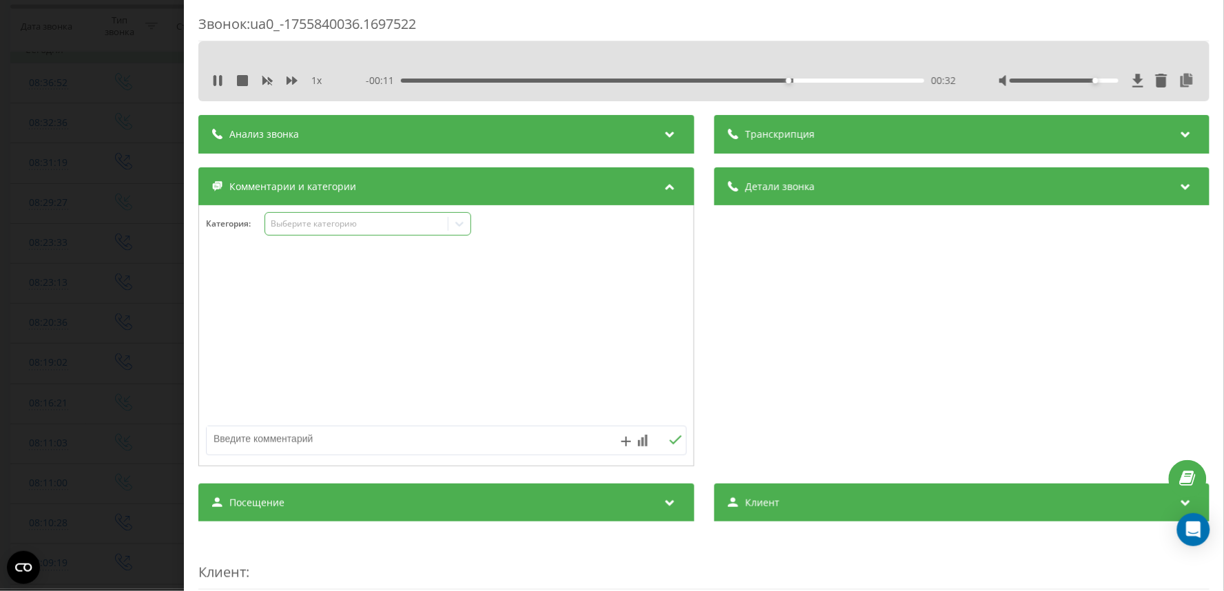
click at [295, 219] on div "Выберите категорию" at bounding box center [356, 223] width 172 height 11
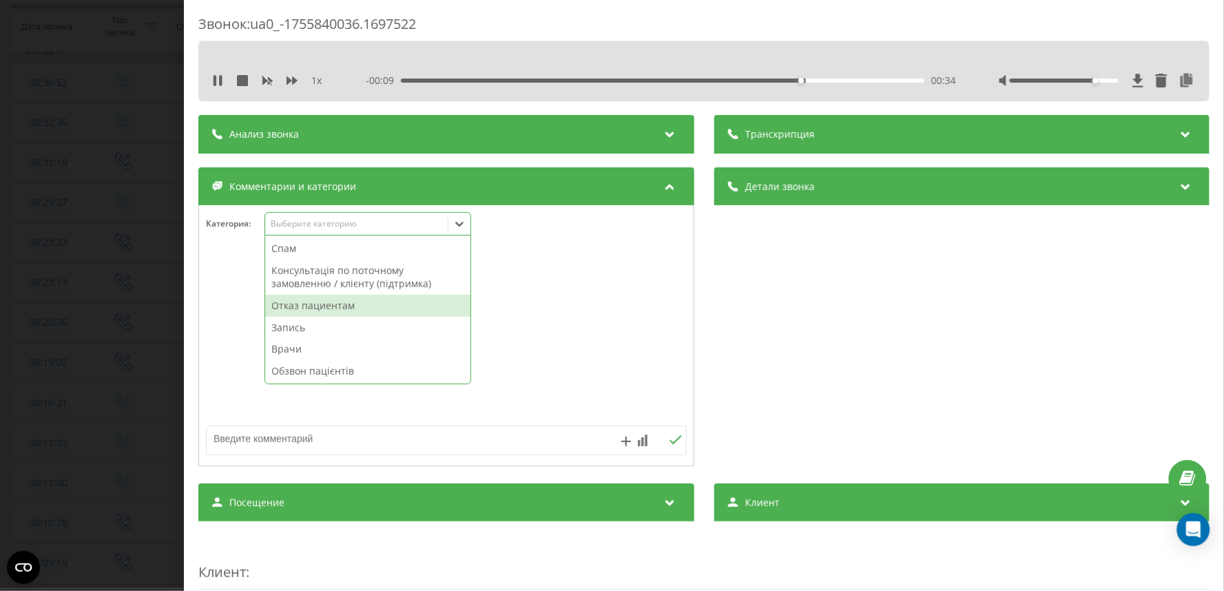
click at [306, 308] on div "Отказ пациентам" at bounding box center [367, 306] width 205 height 22
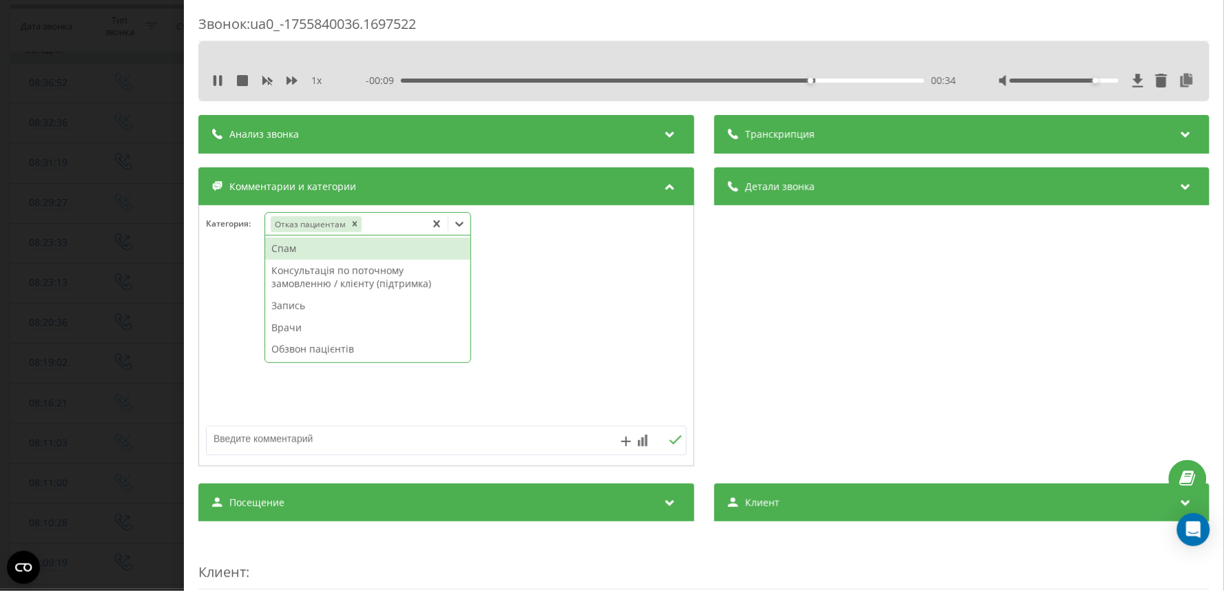
click at [293, 448] on textarea at bounding box center [398, 438] width 383 height 25
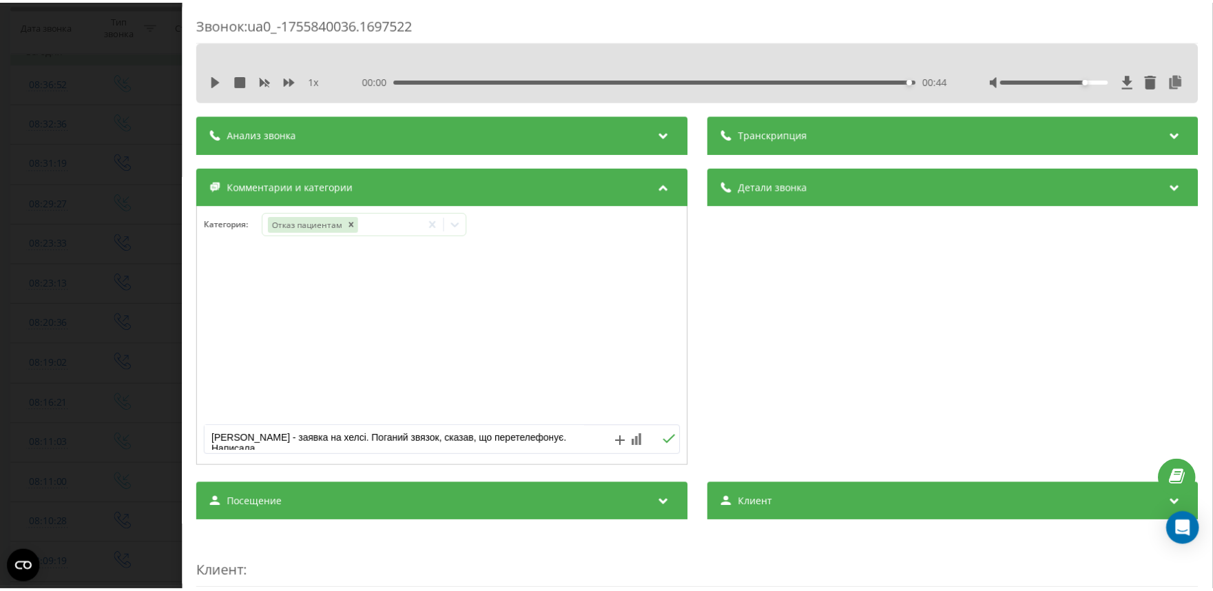
scroll to position [4, 0]
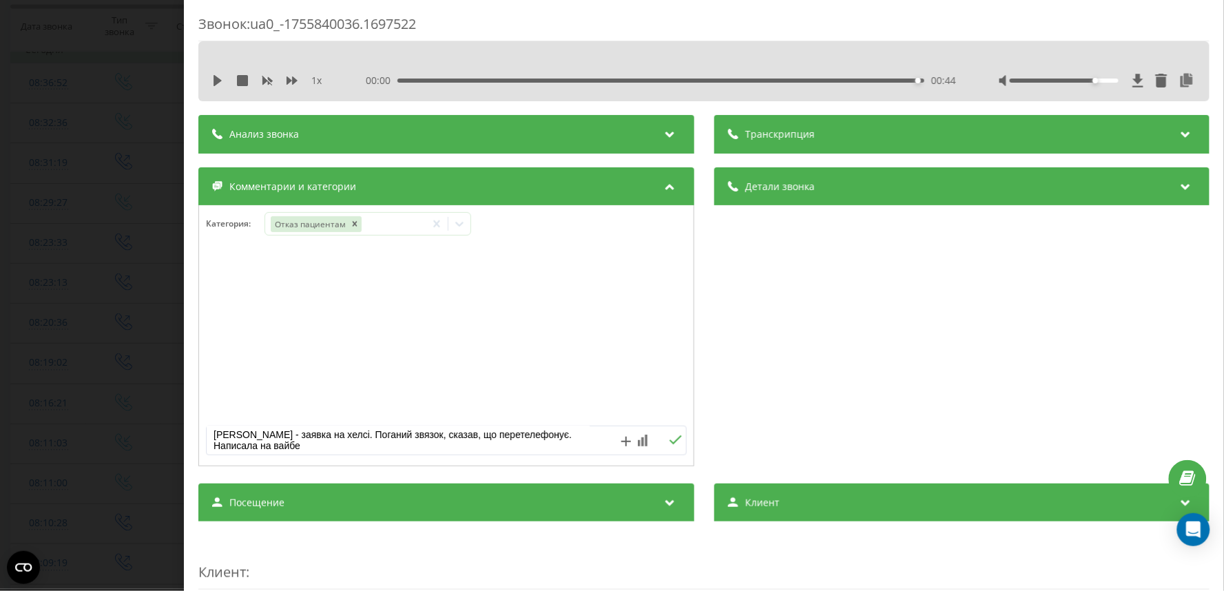
type textarea "Овчаренко - заявка на хелсі. Поганий звязок, сказав, що перетелефонує. Написала…"
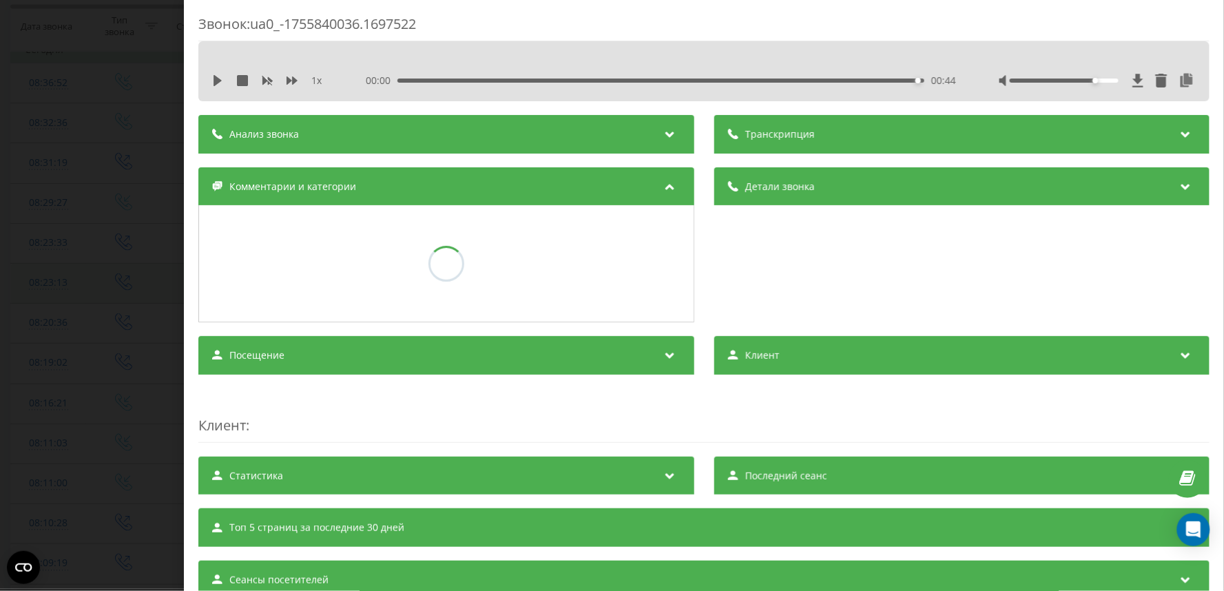
drag, startPoint x: 21, startPoint y: 287, endPoint x: 74, endPoint y: 282, distance: 53.9
click at [21, 287] on div "Звонок : ua0_-1755840036.1697522 1 x 00:00 00:44 00:44 Транскрипция Для анализа…" at bounding box center [612, 295] width 1224 height 591
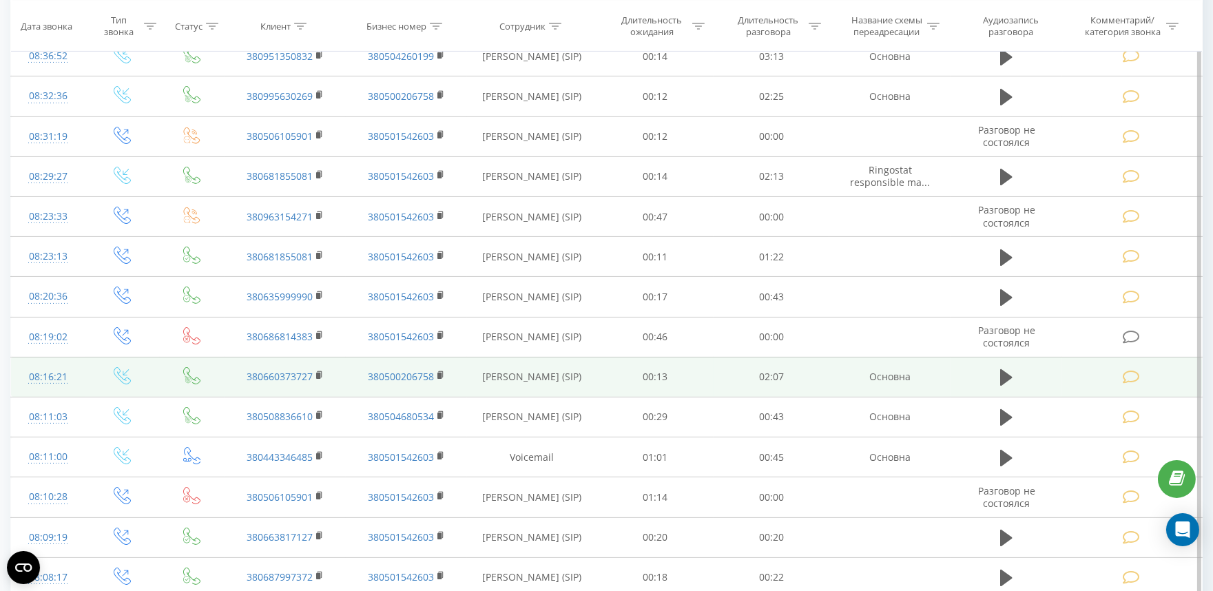
scroll to position [776, 0]
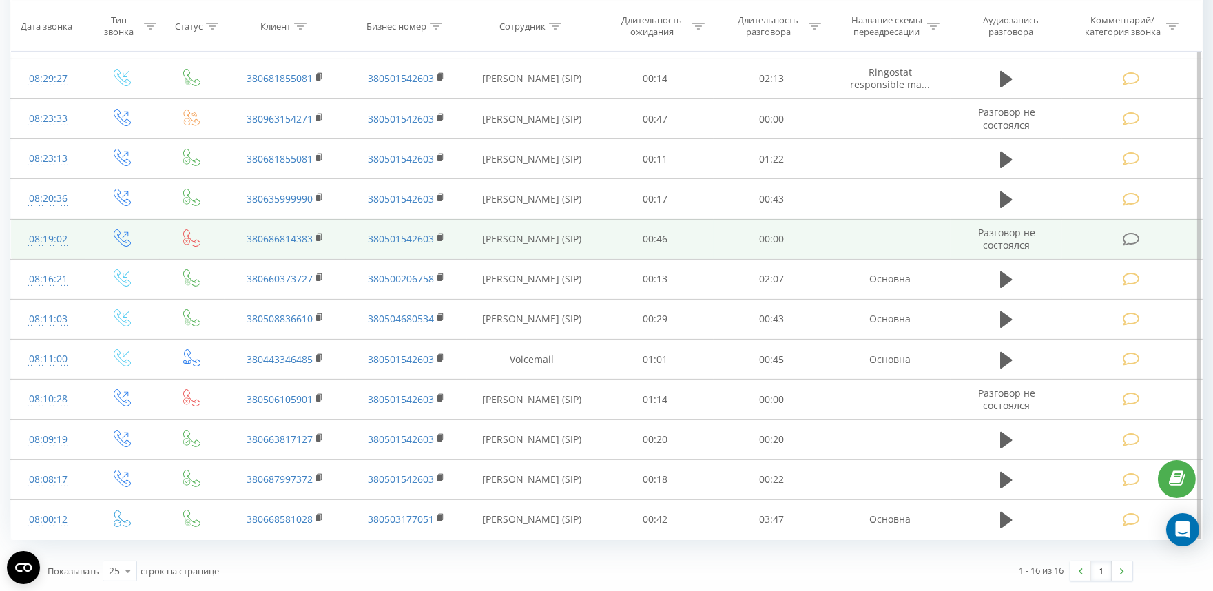
click at [1137, 239] on icon at bounding box center [1130, 239] width 17 height 14
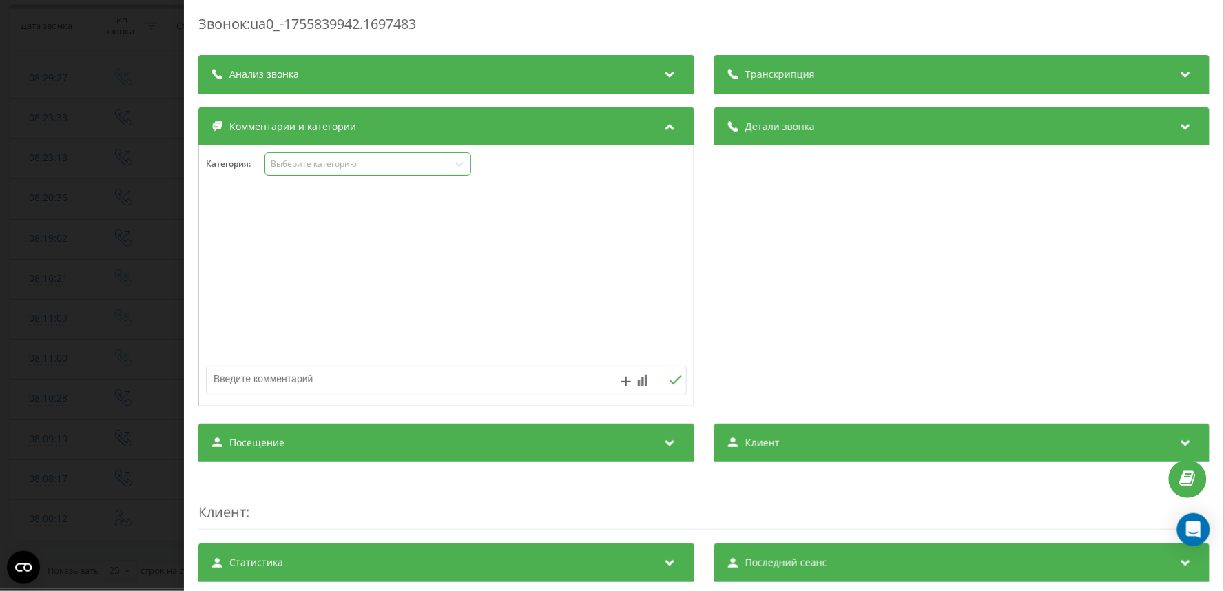
click at [298, 169] on div "Выберите категорию" at bounding box center [356, 163] width 172 height 11
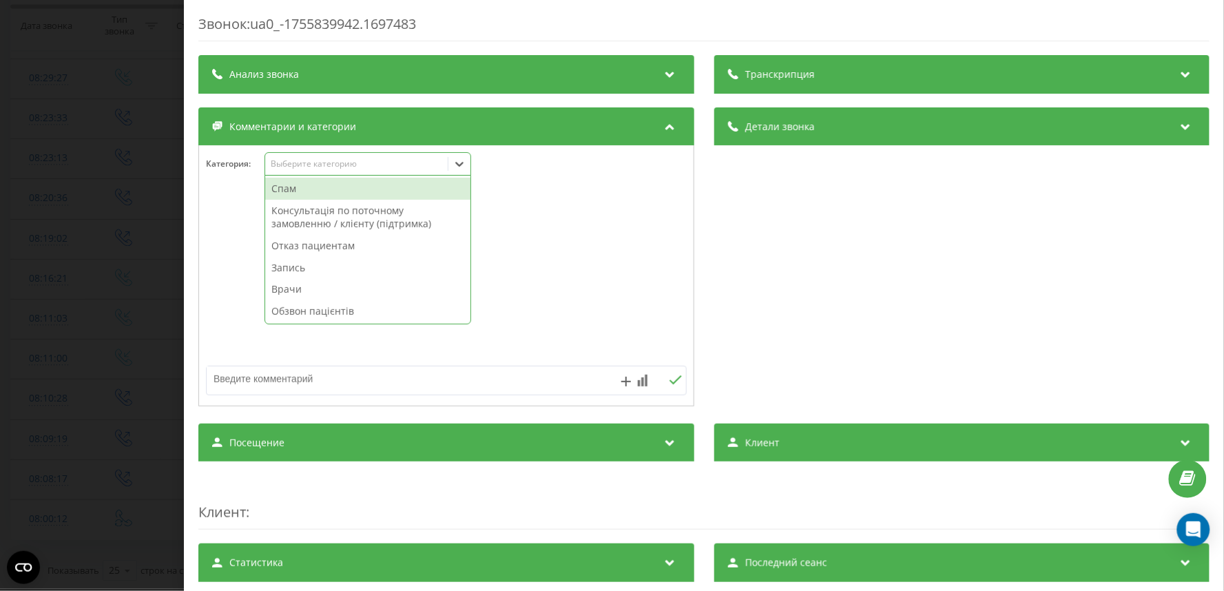
click at [291, 191] on div "Спам" at bounding box center [367, 189] width 205 height 22
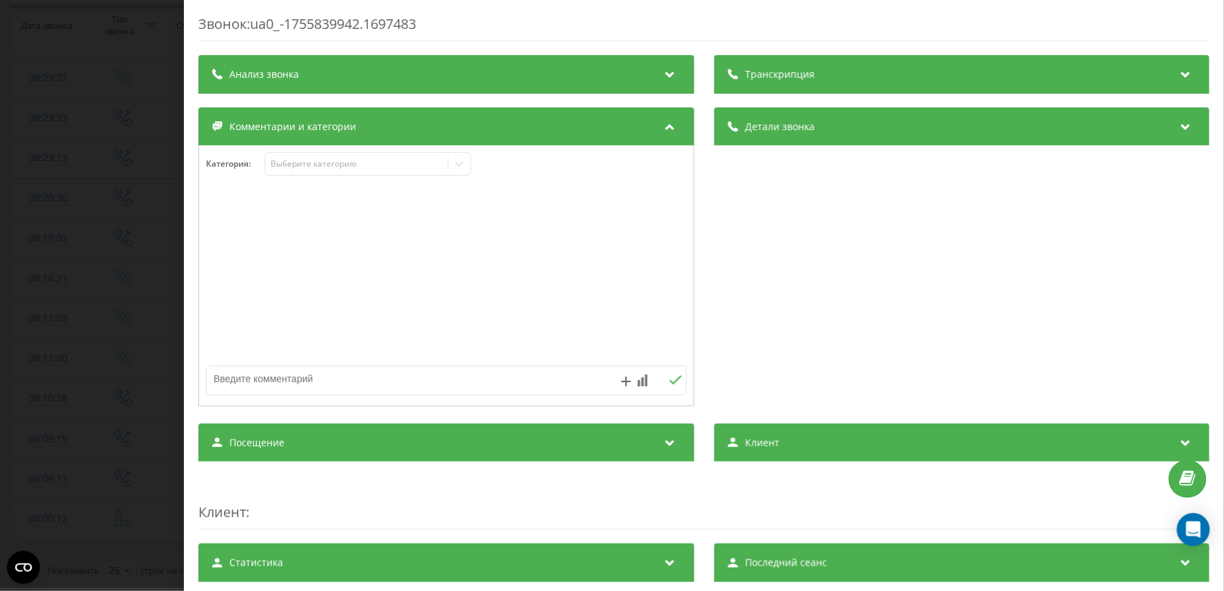
click at [152, 191] on div "Звонок : ua0_-1755839942.1697483 Транскрипция Для анализа AI будущих звонков на…" at bounding box center [612, 295] width 1224 height 591
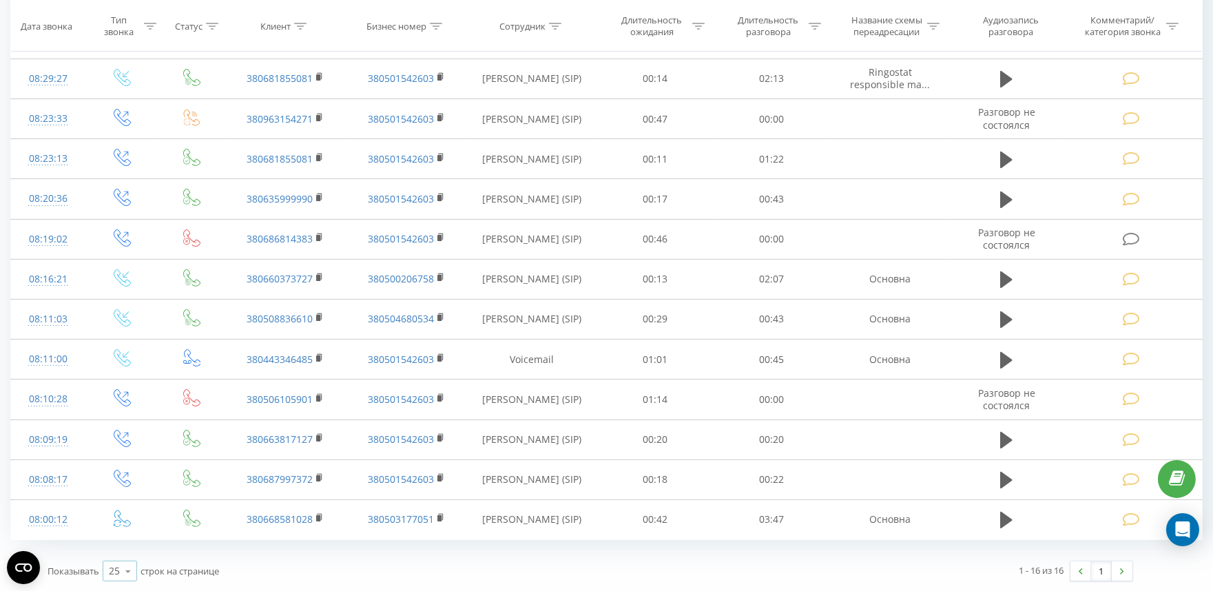
click at [122, 577] on icon at bounding box center [128, 571] width 21 height 27
click at [119, 554] on span "100" at bounding box center [117, 551] width 17 height 13
